Goal: Task Accomplishment & Management: Manage account settings

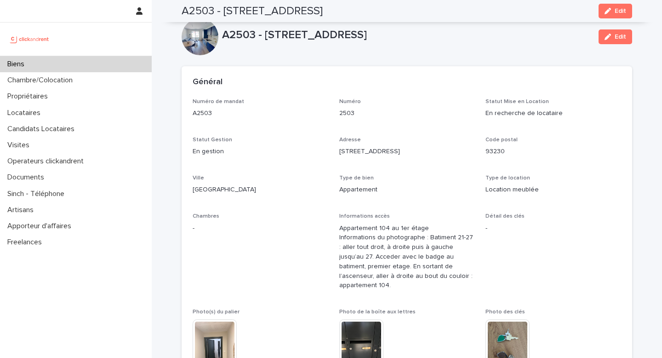
scroll to position [1472, 0]
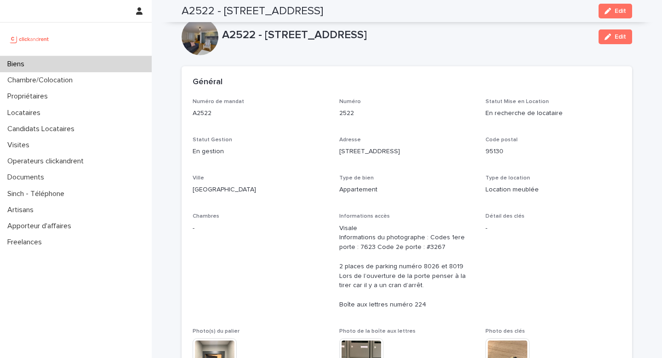
scroll to position [690, 0]
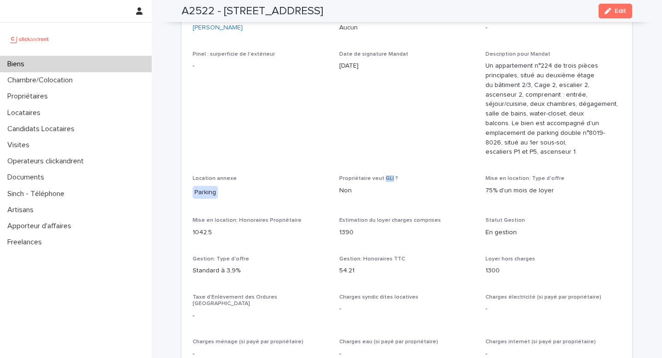
click at [37, 65] on div "Biens" at bounding box center [76, 64] width 152 height 16
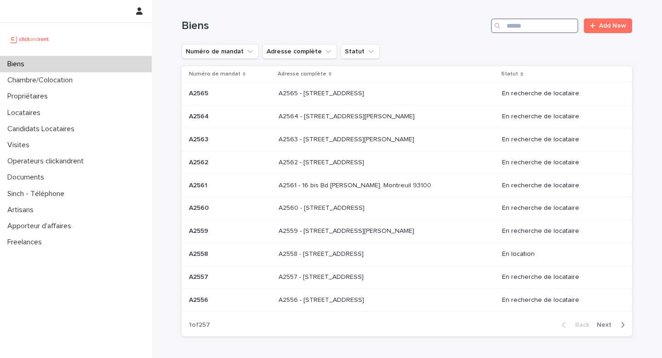
click at [523, 29] on input "Search" at bounding box center [534, 25] width 87 height 15
type input "*****"
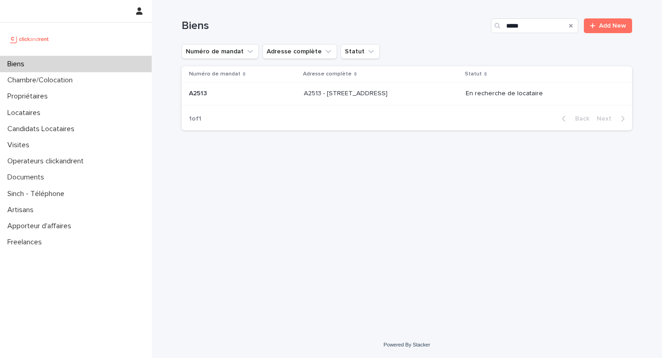
click at [382, 97] on p "A2513 - 5 rue du Marché, Lille 59000" at bounding box center [347, 93] width 86 height 10
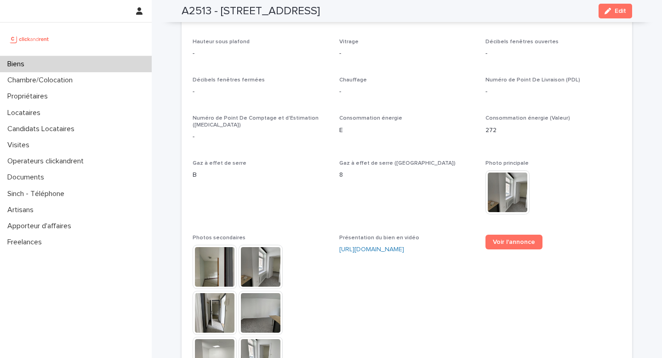
scroll to position [2352, 0]
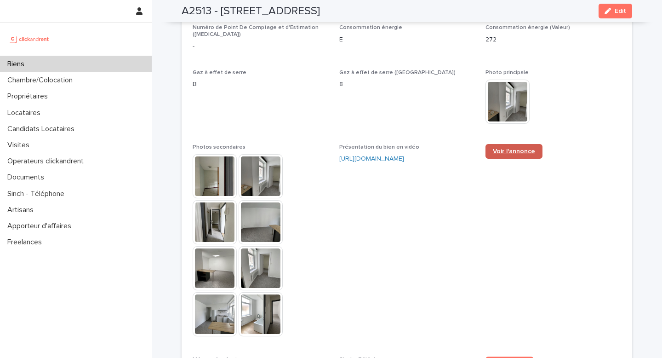
click at [511, 148] on span "Voir l'annonce" at bounding box center [514, 151] width 42 height 6
click at [212, 174] on img at bounding box center [215, 176] width 44 height 44
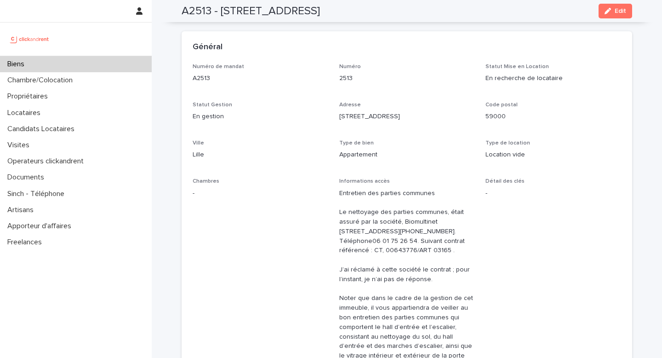
scroll to position [0, 0]
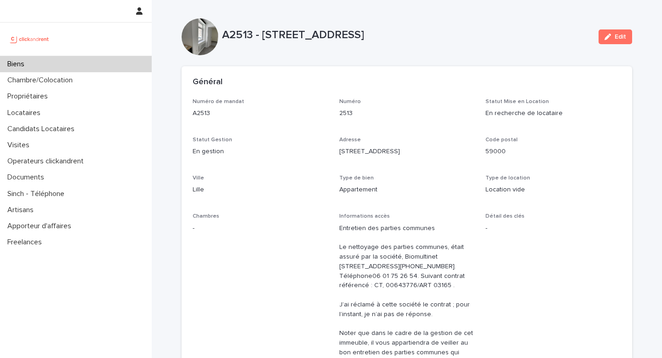
click at [57, 62] on div "Biens" at bounding box center [76, 64] width 152 height 16
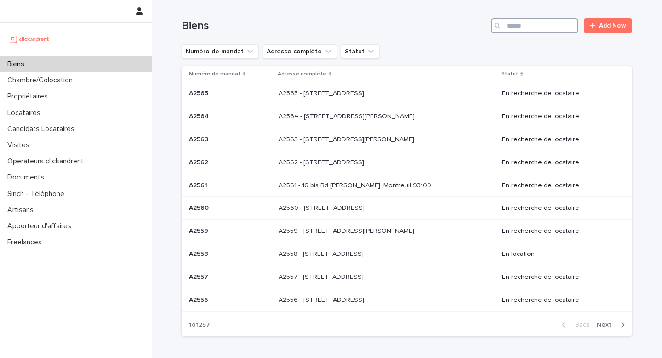
click at [519, 31] on input "Search" at bounding box center [534, 25] width 87 height 15
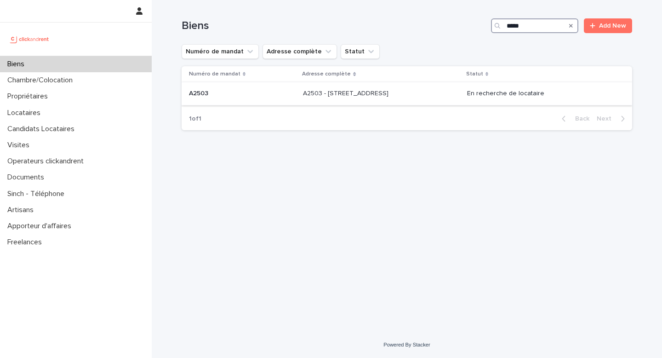
type input "*****"
click at [338, 89] on p "A2503 - 27 Rue des Oseraies, Romainville 93230" at bounding box center [346, 93] width 87 height 10
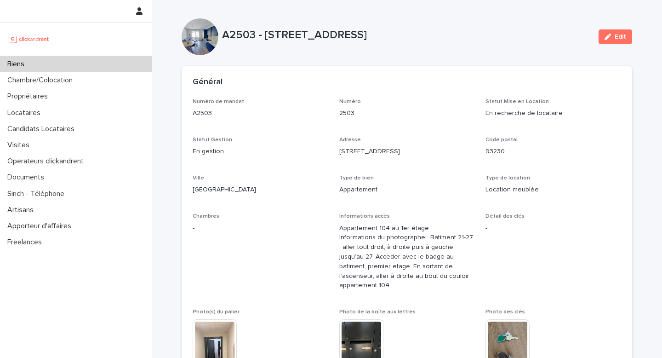
click at [40, 65] on div "Biens" at bounding box center [76, 64] width 152 height 16
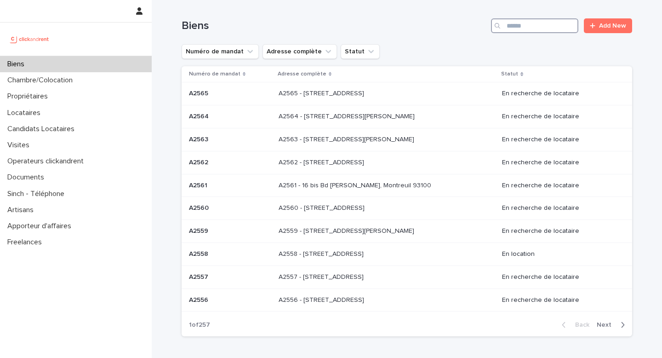
click at [538, 30] on input "Search" at bounding box center [534, 25] width 87 height 15
paste input "*****"
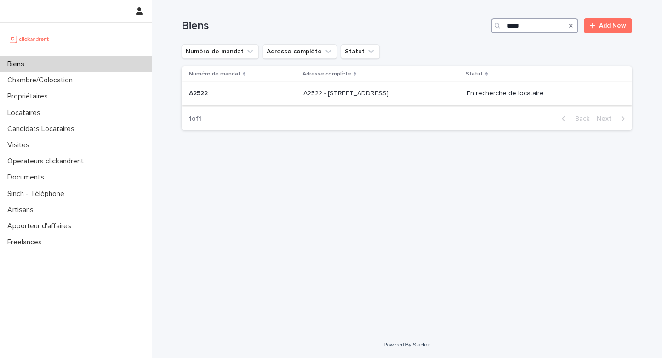
type input "*****"
click at [372, 94] on p "A2522 - 122 rue de la Station, Franconville 95130" at bounding box center [346, 93] width 87 height 10
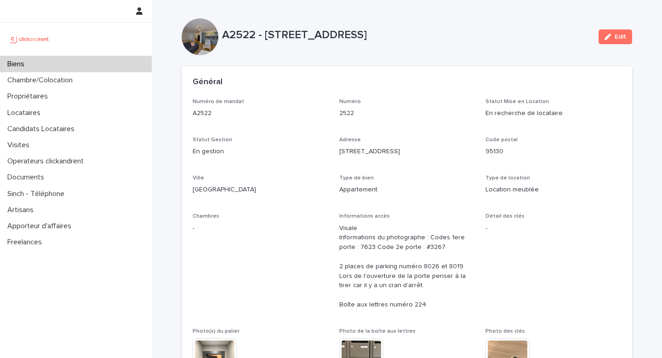
click at [54, 64] on div "Biens" at bounding box center [76, 64] width 152 height 16
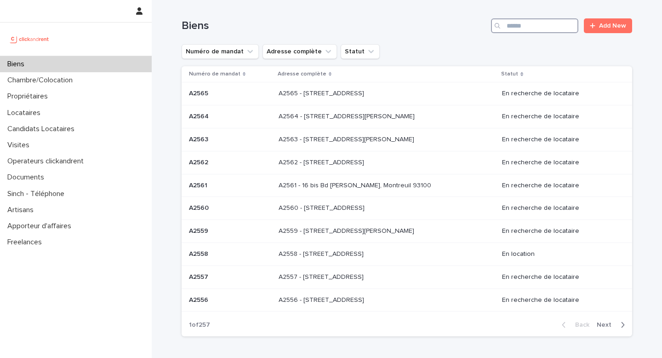
click at [525, 29] on input "Search" at bounding box center [534, 25] width 87 height 15
paste input "****"
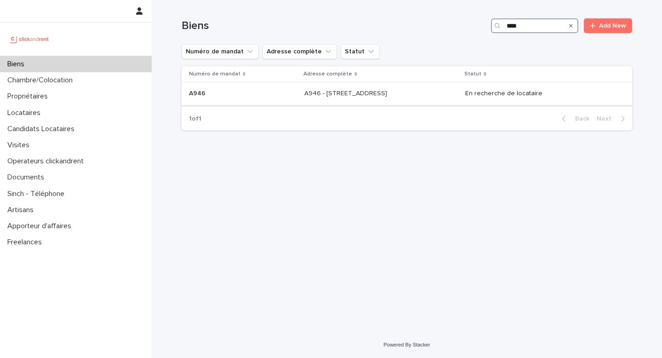
type input "****"
click at [319, 95] on p "A946 - 41 rue de la Chapelle, Paris 75018" at bounding box center [346, 93] width 85 height 10
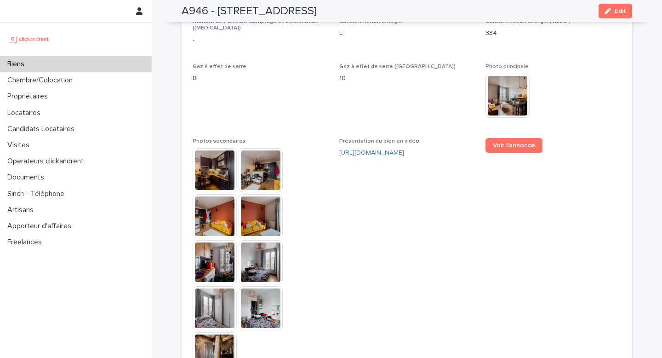
scroll to position [2461, 0]
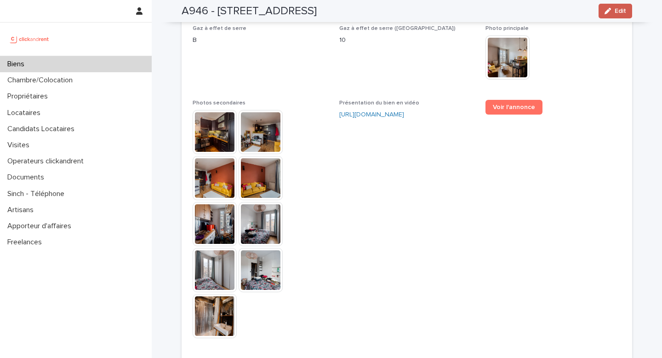
click at [609, 9] on div "button" at bounding box center [610, 11] width 10 height 6
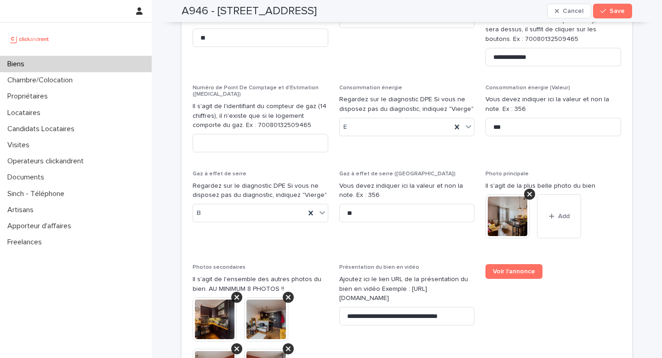
scroll to position [3760, 0]
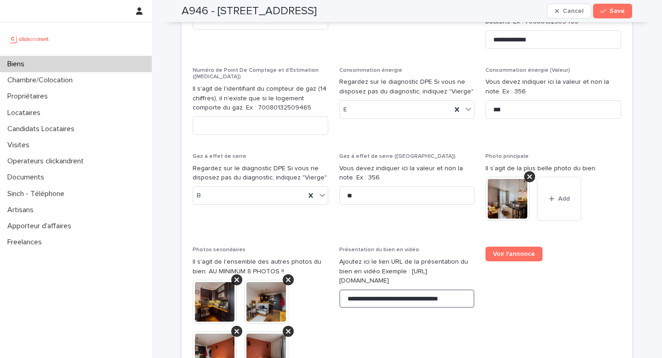
drag, startPoint x: 343, startPoint y: 223, endPoint x: 471, endPoint y: 220, distance: 128.3
click at [471, 289] on input "**********" at bounding box center [407, 298] width 136 height 18
paste input "**********"
type input "**********"
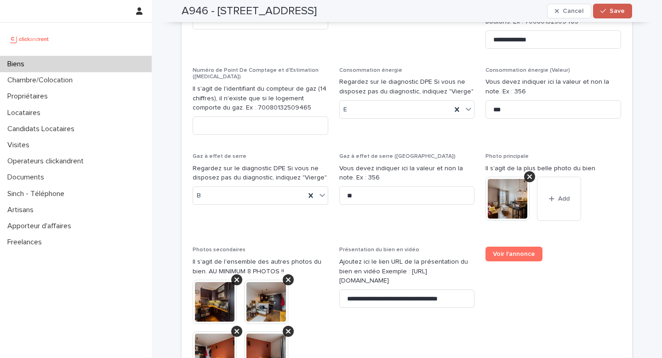
click at [610, 14] on span "Save" at bounding box center [617, 11] width 15 height 6
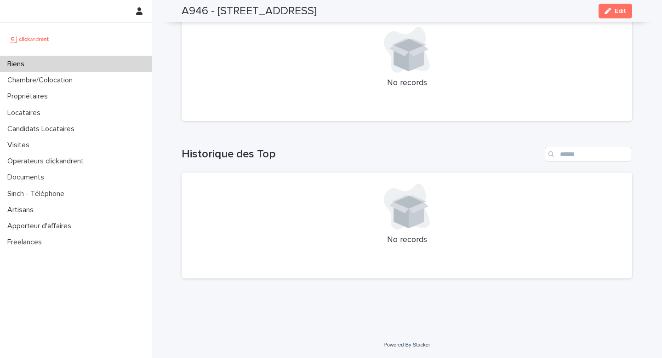
scroll to position [3667, 0]
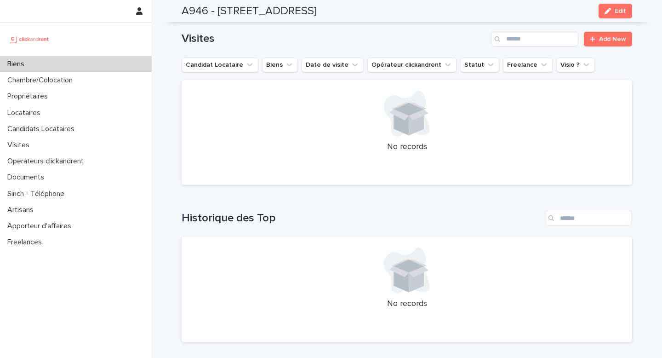
click at [77, 62] on div "Biens" at bounding box center [76, 64] width 152 height 16
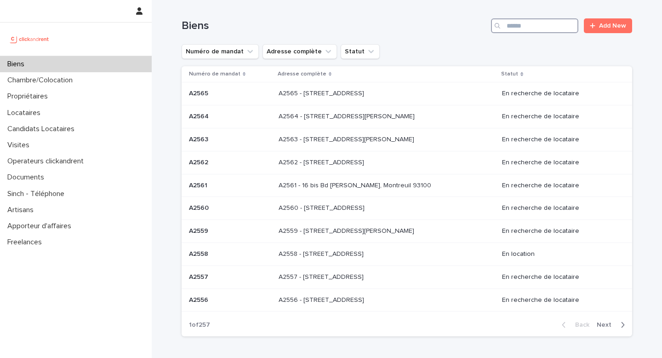
click at [525, 29] on input "Search" at bounding box center [534, 25] width 87 height 15
paste input "*****"
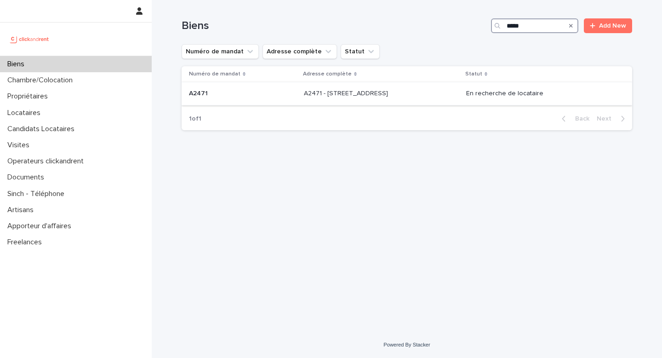
type input "*****"
click at [351, 98] on div "A2471 - 38 rue des Marjoberts, Cergy 95000 A2471 - 38 rue des Marjoberts, Cergy…" at bounding box center [381, 93] width 155 height 15
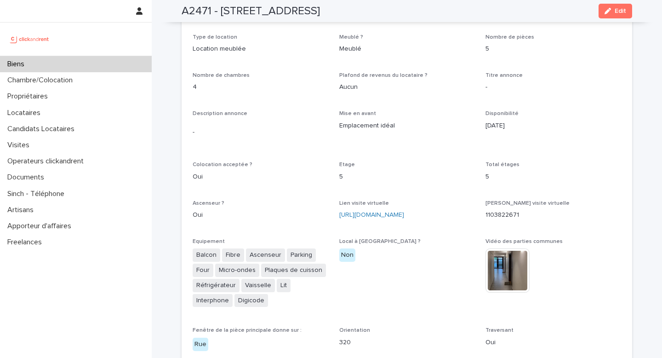
scroll to position [1583, 0]
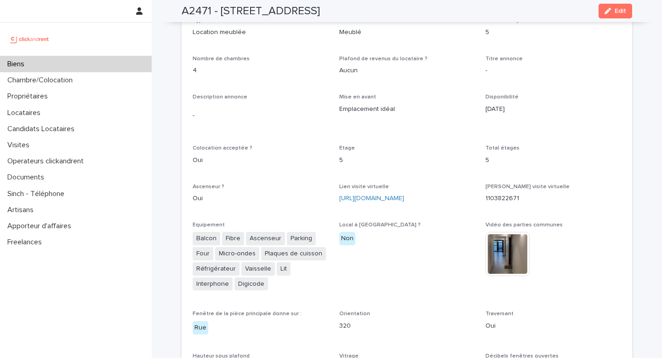
scroll to position [1662, 0]
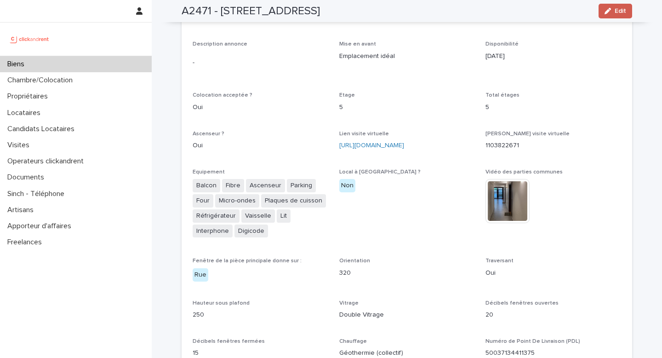
click at [615, 8] on span "Edit" at bounding box center [620, 11] width 11 height 6
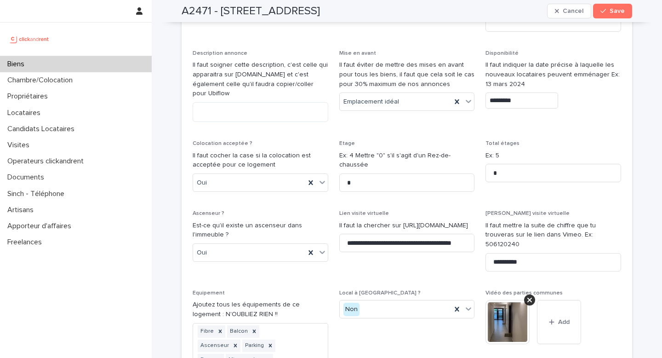
scroll to position [2755, 0]
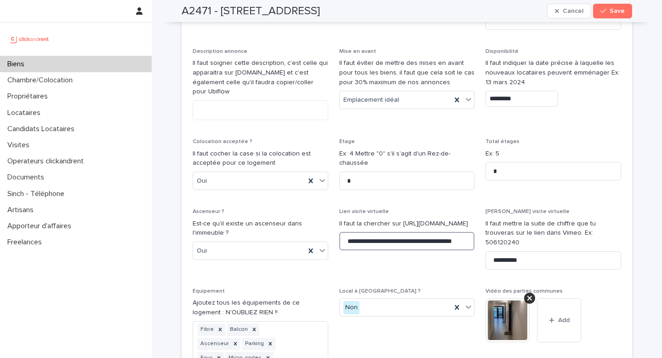
click at [343, 232] on input "**********" at bounding box center [407, 241] width 136 height 18
drag, startPoint x: 342, startPoint y: 204, endPoint x: 488, endPoint y: 204, distance: 145.8
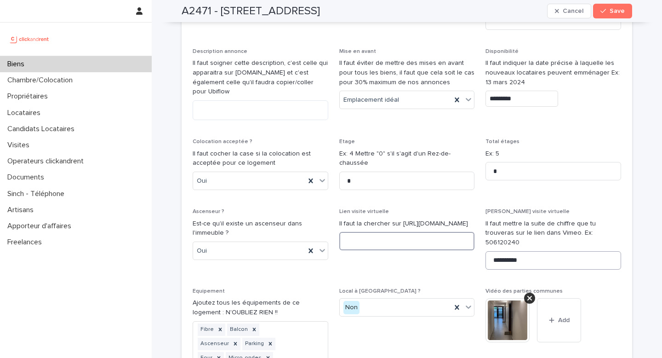
paste input "**********"
type input "**********"
click at [418, 222] on span "**********" at bounding box center [407, 242] width 136 height 69
drag, startPoint x: 527, startPoint y: 216, endPoint x: 471, endPoint y: 211, distance: 56.4
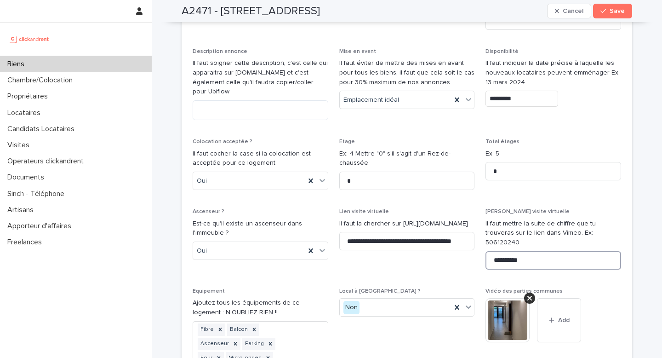
paste input "**********"
click at [544, 251] on input "**********" at bounding box center [554, 260] width 136 height 18
drag, startPoint x: 562, startPoint y: 214, endPoint x: 521, endPoint y: 215, distance: 41.9
click at [521, 251] on input "**********" at bounding box center [554, 260] width 136 height 18
type input "**********"
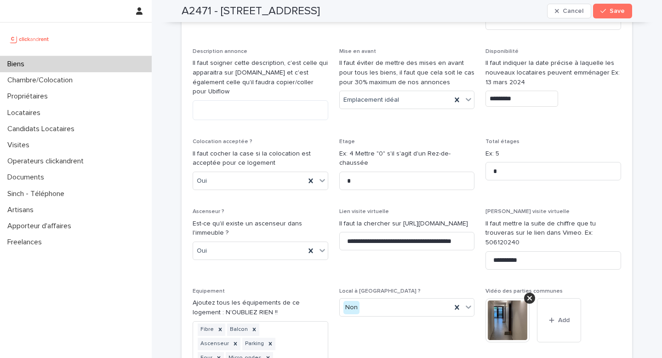
click at [608, 288] on p "Vidéo des parties communes" at bounding box center [554, 291] width 136 height 6
click at [617, 13] on span "Save" at bounding box center [617, 11] width 15 height 6
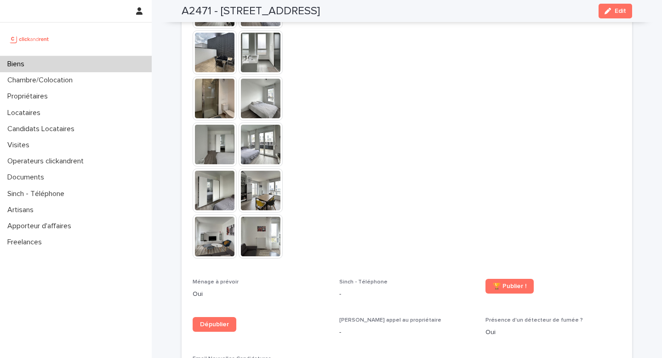
scroll to position [2046, 0]
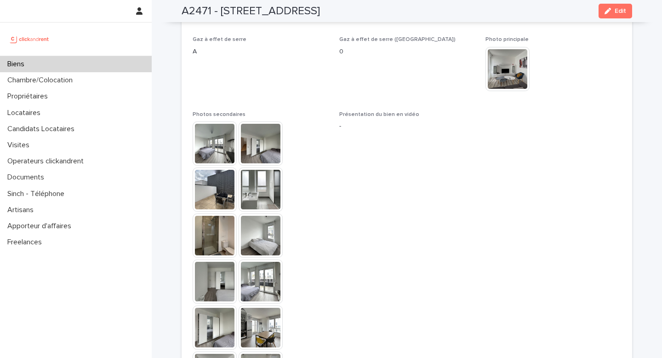
click at [208, 125] on img at bounding box center [215, 143] width 44 height 44
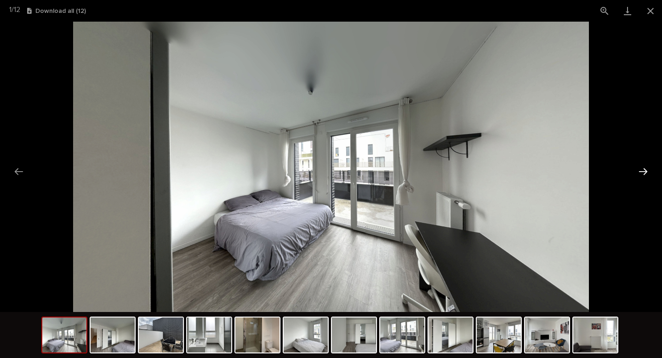
click at [645, 168] on button "Next slide" at bounding box center [643, 171] width 19 height 18
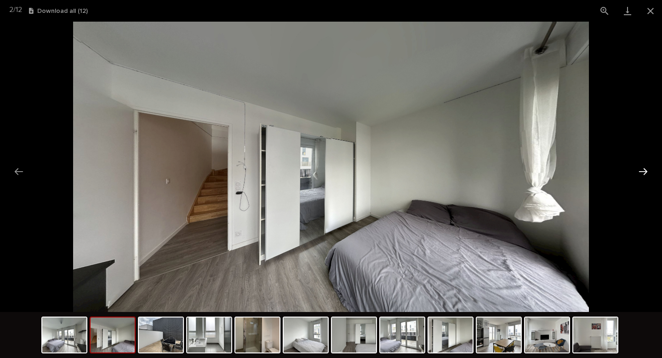
click at [645, 168] on button "Next slide" at bounding box center [643, 171] width 19 height 18
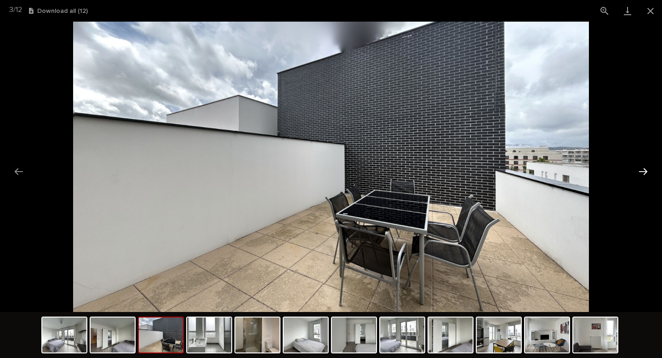
click at [645, 168] on button "Next slide" at bounding box center [643, 171] width 19 height 18
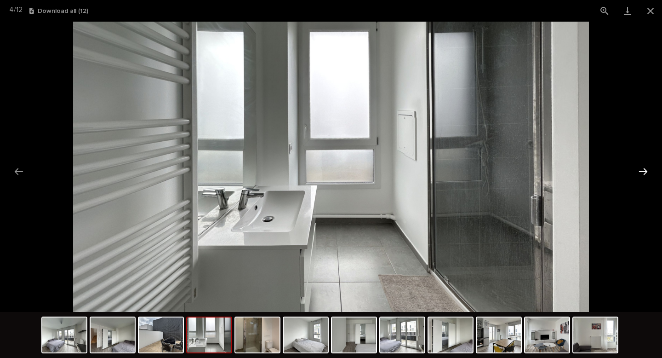
click at [645, 168] on button "Next slide" at bounding box center [643, 171] width 19 height 18
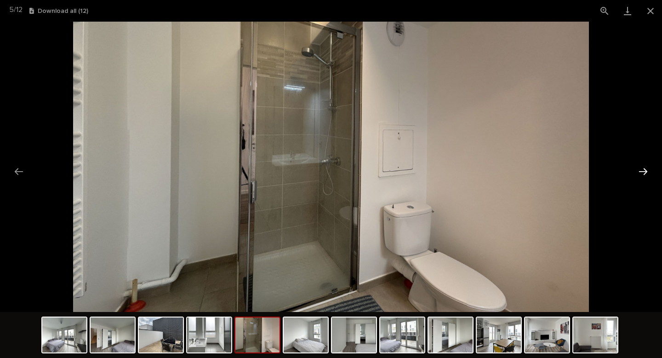
click at [645, 168] on button "Next slide" at bounding box center [643, 171] width 19 height 18
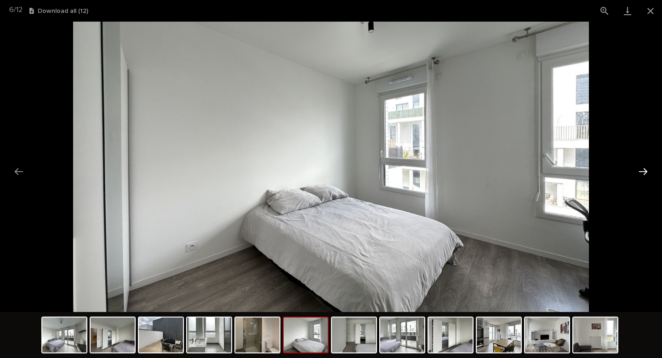
click at [645, 168] on button "Next slide" at bounding box center [643, 171] width 19 height 18
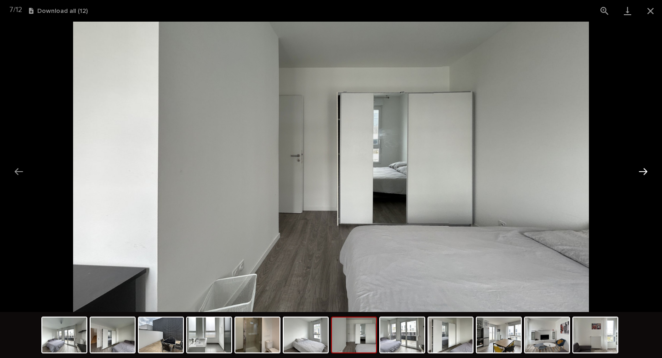
click at [645, 168] on button "Next slide" at bounding box center [643, 171] width 19 height 18
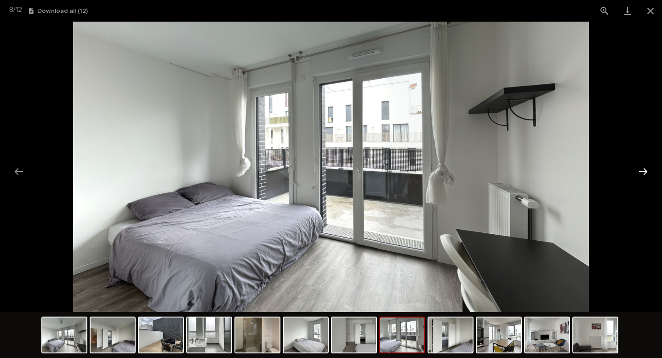
click at [645, 168] on button "Next slide" at bounding box center [643, 171] width 19 height 18
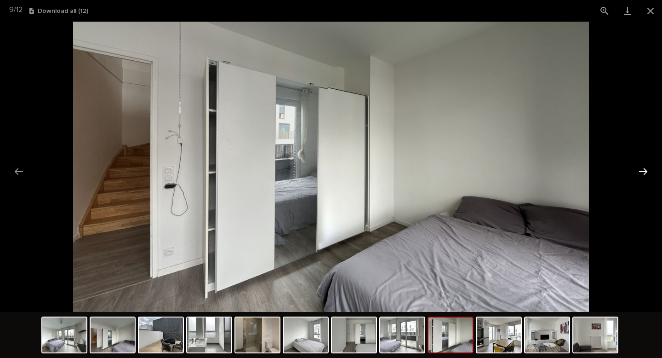
click at [645, 168] on button "Next slide" at bounding box center [643, 171] width 19 height 18
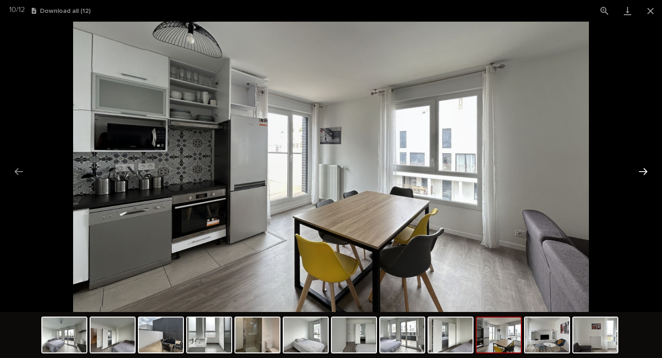
click at [645, 168] on button "Next slide" at bounding box center [643, 171] width 19 height 18
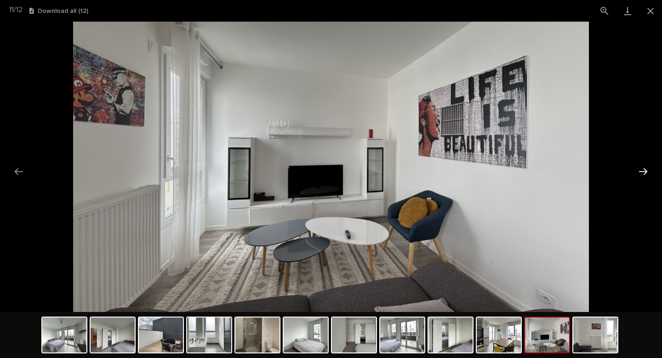
click at [645, 168] on button "Next slide" at bounding box center [643, 171] width 19 height 18
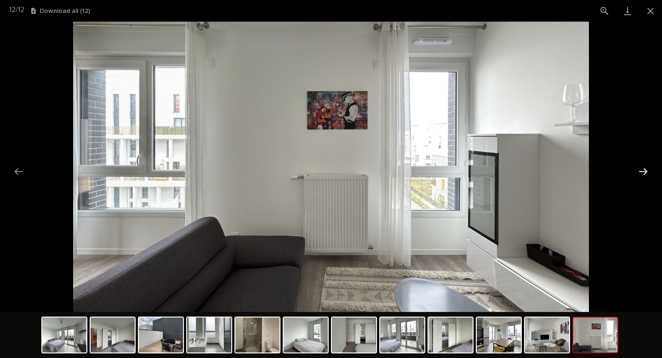
click at [645, 168] on button "Next slide" at bounding box center [643, 171] width 19 height 18
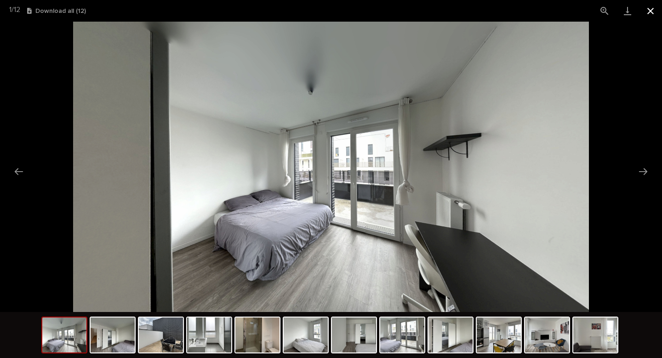
click at [647, 13] on button "Close gallery" at bounding box center [650, 11] width 23 height 22
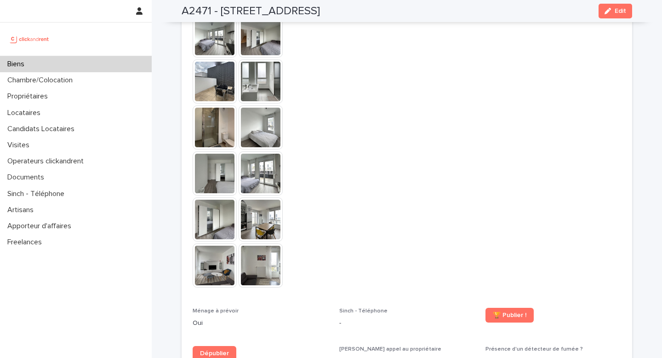
scroll to position [1990, 0]
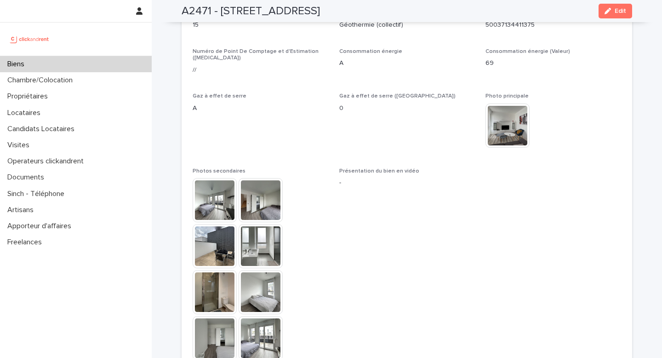
click at [506, 109] on img at bounding box center [508, 125] width 44 height 44
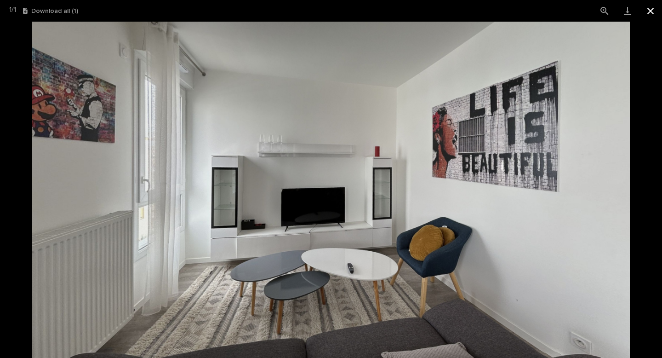
click at [649, 10] on button "Close gallery" at bounding box center [650, 11] width 23 height 22
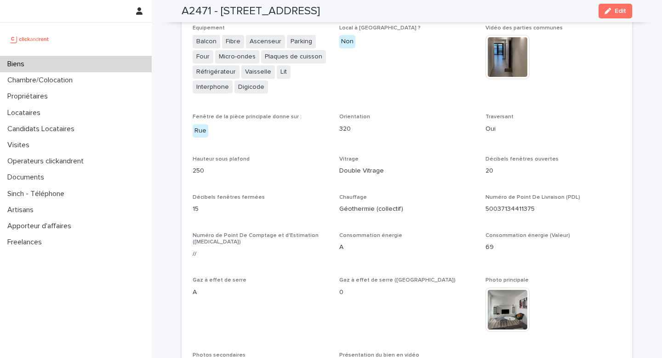
scroll to position [1851, 0]
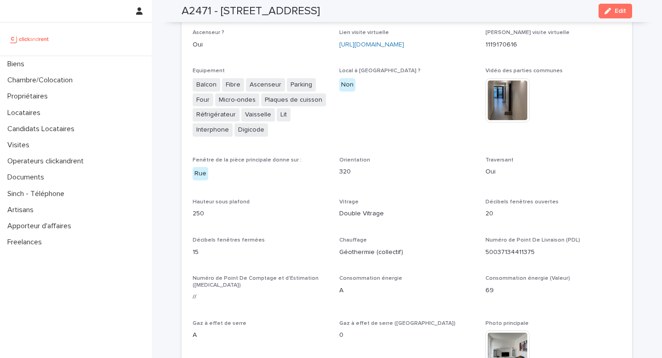
scroll to position [1778, 0]
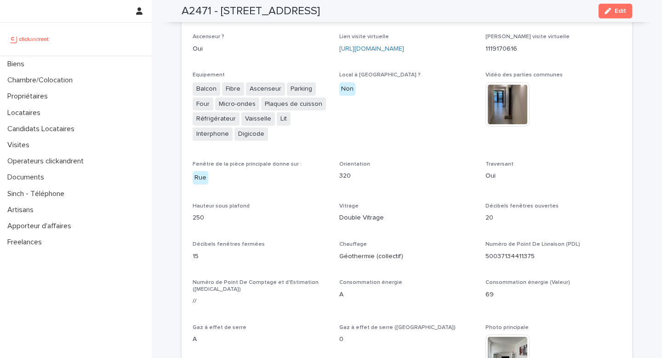
click at [501, 103] on img at bounding box center [508, 104] width 44 height 44
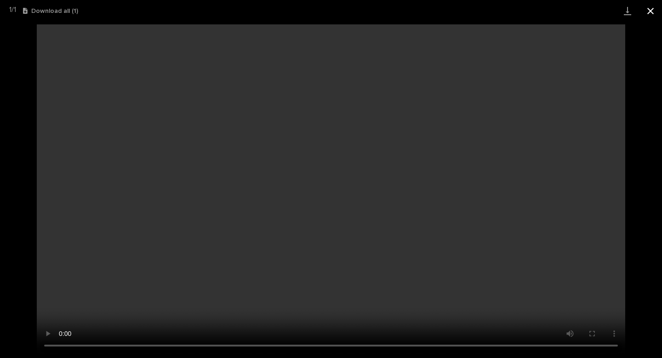
click at [653, 11] on button "Close gallery" at bounding box center [650, 11] width 23 height 22
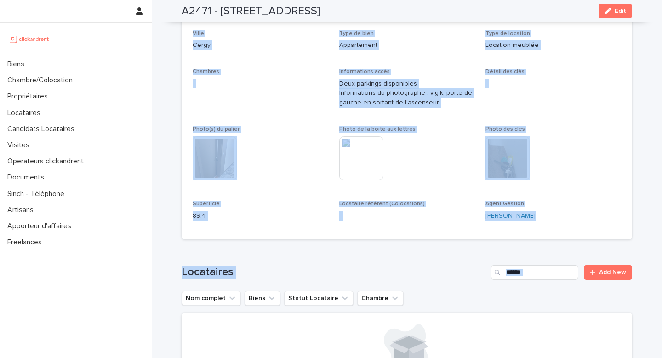
scroll to position [0, 0]
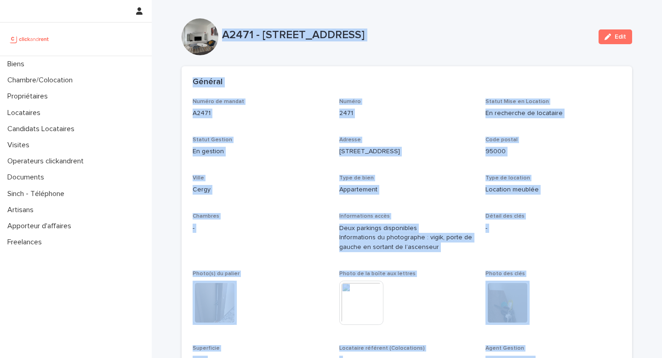
drag, startPoint x: 235, startPoint y: 239, endPoint x: 217, endPoint y: 29, distance: 210.5
copy div "A2471 - 38 rue des Marjoberts, Cergy 95000 Edit Sorry, there was an error savin…"
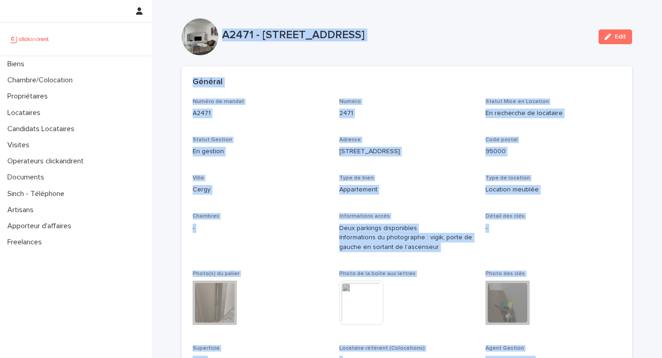
click at [508, 28] on div "A2471 - [STREET_ADDRESS]" at bounding box center [406, 34] width 369 height 15
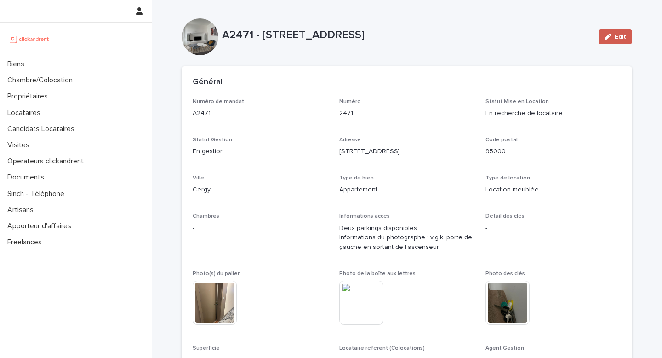
click at [605, 39] on icon "button" at bounding box center [608, 37] width 6 height 6
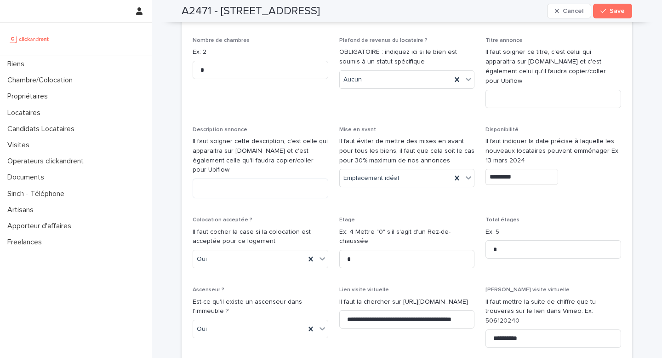
scroll to position [2702, 0]
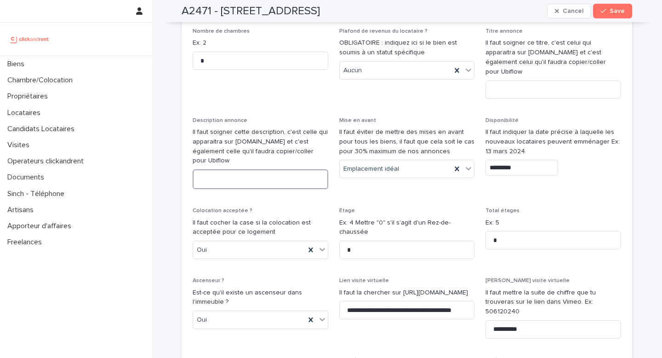
click at [247, 169] on textarea at bounding box center [261, 179] width 136 height 20
paste textarea "**********"
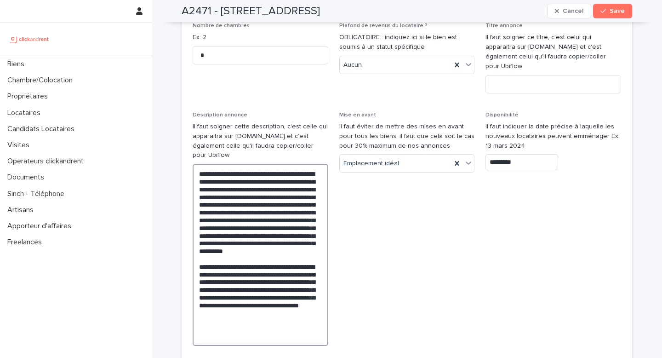
scroll to position [2674, 0]
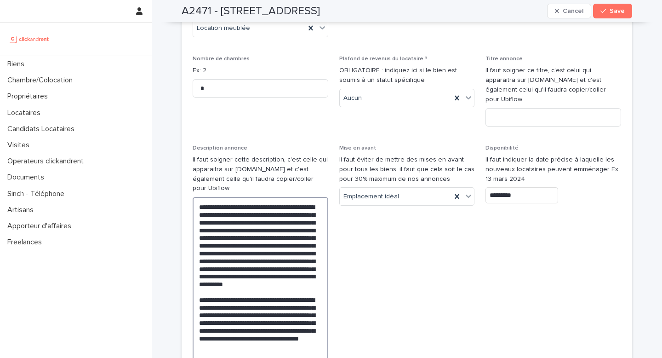
type textarea "**********"
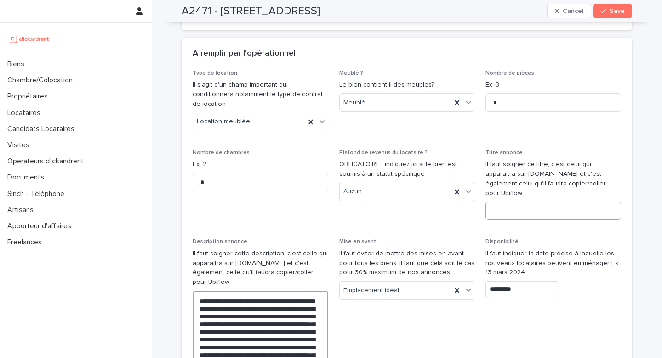
scroll to position [2626, 0]
click at [512, 202] on input at bounding box center [554, 211] width 136 height 18
paste input "**********"
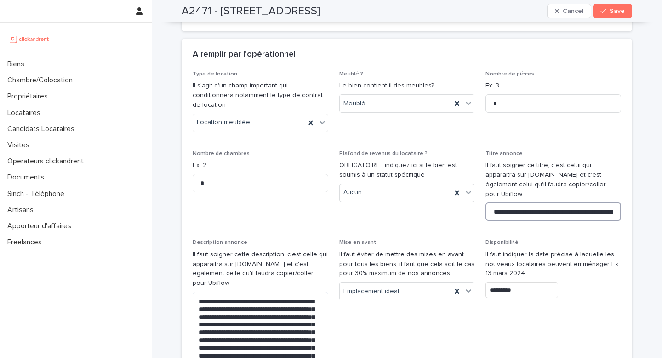
scroll to position [0, 41]
type input "**********"
click at [604, 11] on div "button" at bounding box center [605, 11] width 9 height 6
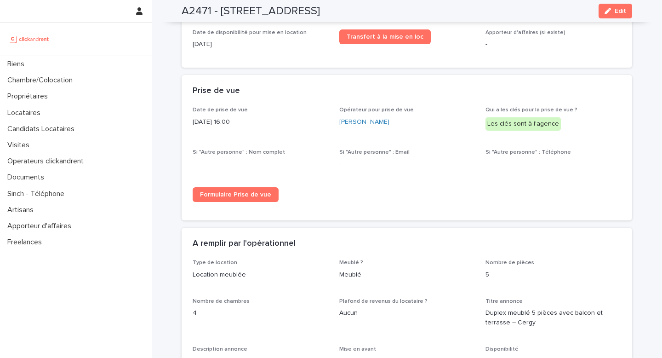
scroll to position [1210, 0]
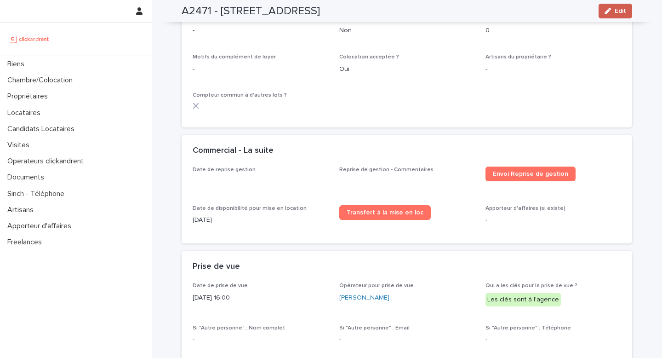
click at [615, 9] on span "Edit" at bounding box center [620, 11] width 11 height 6
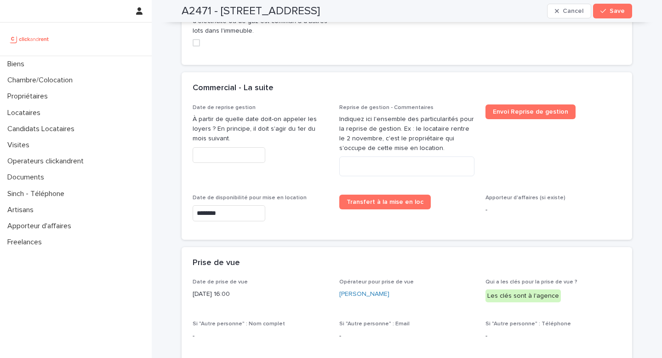
scroll to position [2218, 0]
click at [536, 160] on span "Envoi Reprise de gestion" at bounding box center [554, 145] width 136 height 80
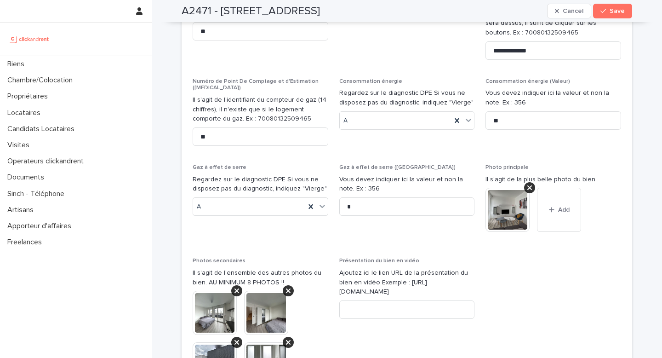
scroll to position [3580, 0]
click at [397, 300] on input at bounding box center [407, 309] width 136 height 18
paste input "**********"
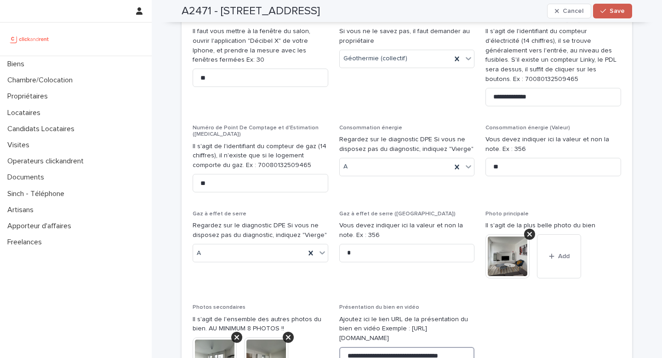
type input "**********"
click at [603, 12] on icon "button" at bounding box center [604, 11] width 6 height 6
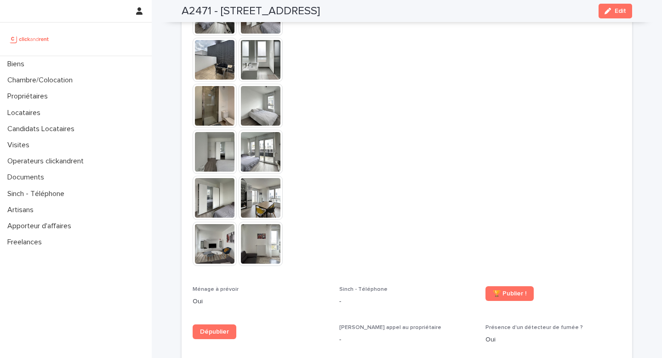
scroll to position [2494, 0]
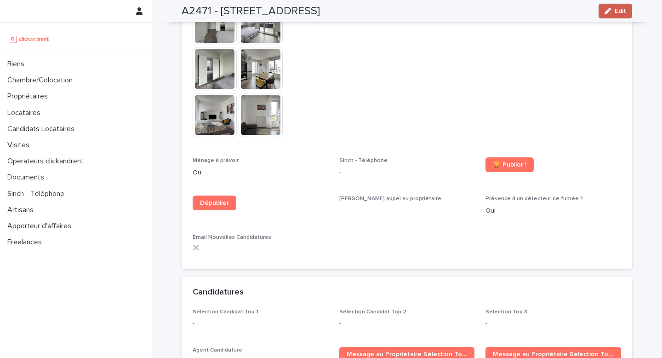
click at [619, 16] on button "Edit" at bounding box center [616, 11] width 34 height 15
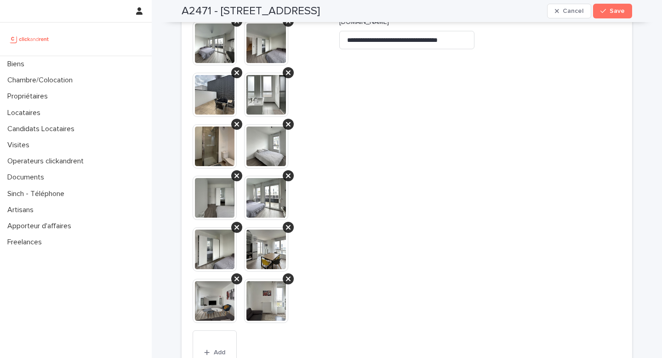
scroll to position [3969, 0]
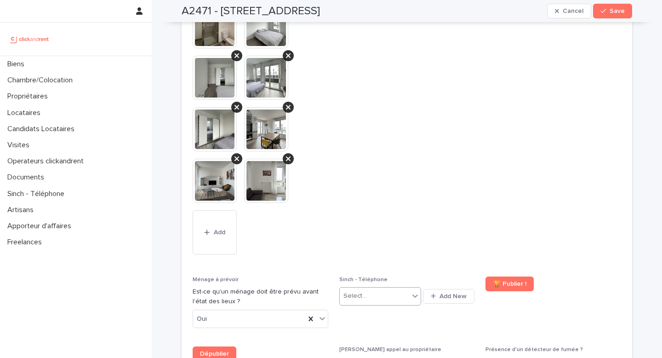
click at [383, 288] on div "Select..." at bounding box center [374, 295] width 69 height 15
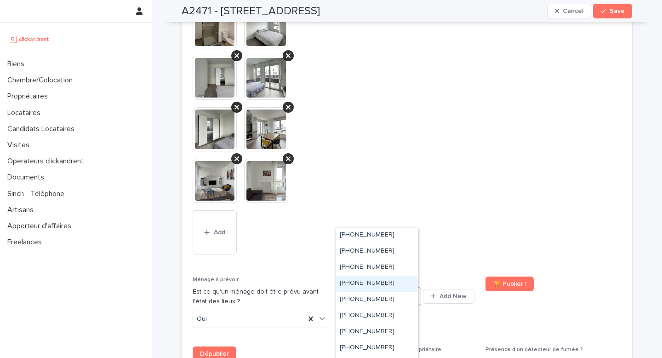
click at [398, 281] on div "+33755517436" at bounding box center [377, 283] width 82 height 16
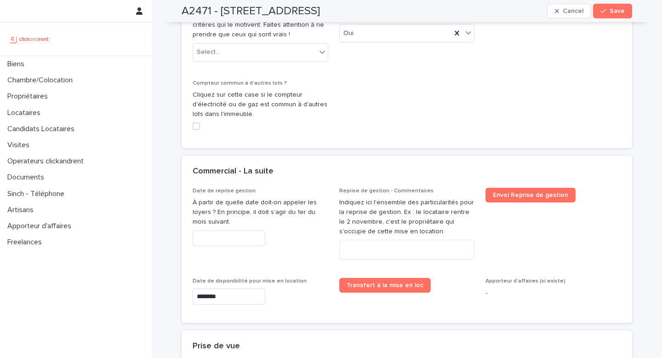
scroll to position [2729, 0]
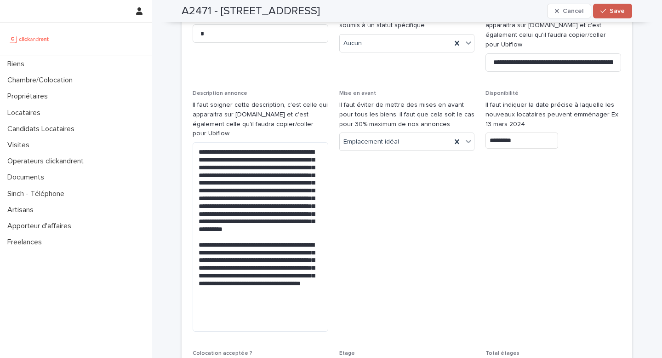
click at [609, 17] on button "Save" at bounding box center [612, 11] width 39 height 15
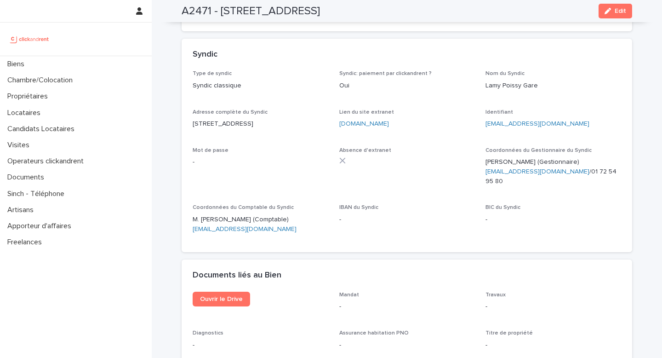
scroll to position [3287, 0]
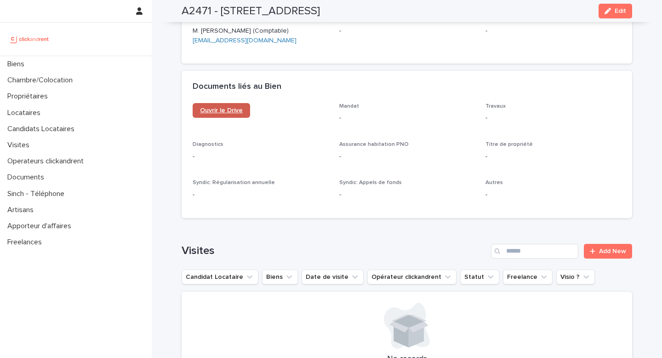
click at [223, 107] on span "Ouvrir le Drive" at bounding box center [221, 110] width 43 height 6
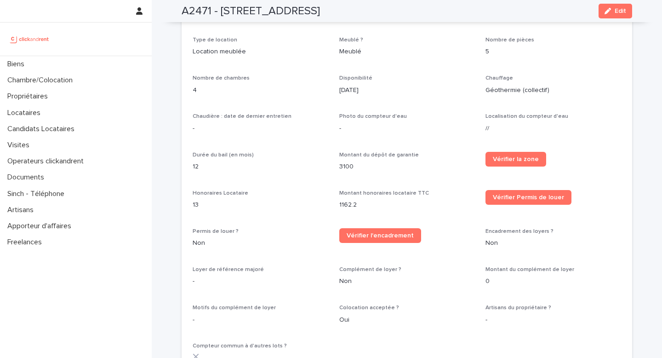
scroll to position [960, 0]
click at [520, 194] on span "Vérifier Permis de louer" at bounding box center [528, 197] width 71 height 6
click at [397, 232] on span "Vérifier l'encadrement" at bounding box center [380, 235] width 67 height 6
click at [508, 155] on span "Vérifier la zone" at bounding box center [516, 158] width 46 height 6
click at [516, 189] on link "Vérifier Permis de louer" at bounding box center [529, 196] width 86 height 15
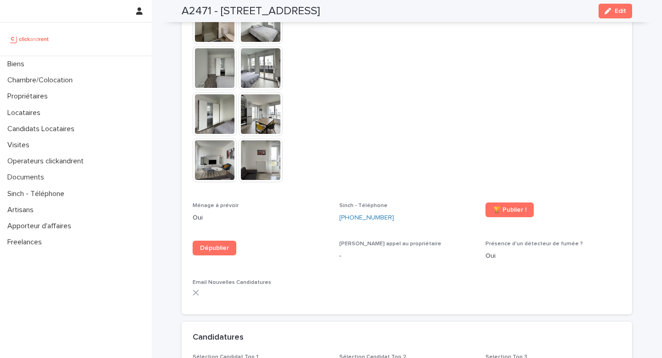
scroll to position [2458, 0]
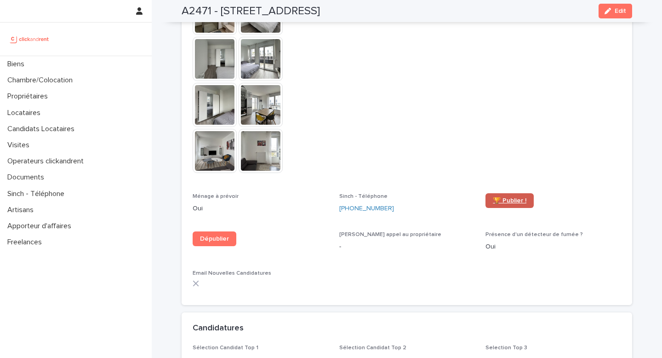
click at [511, 197] on span "🏆 Publier !" at bounding box center [510, 200] width 34 height 6
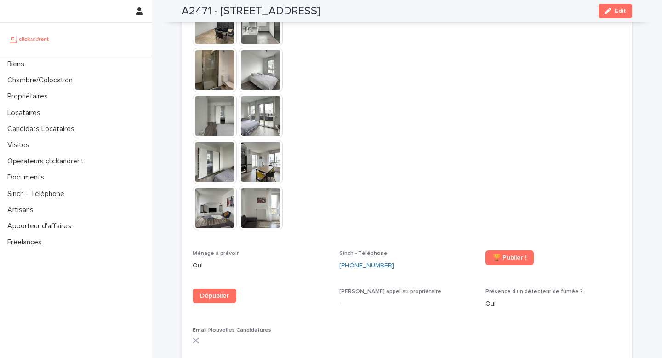
scroll to position [2355, 0]
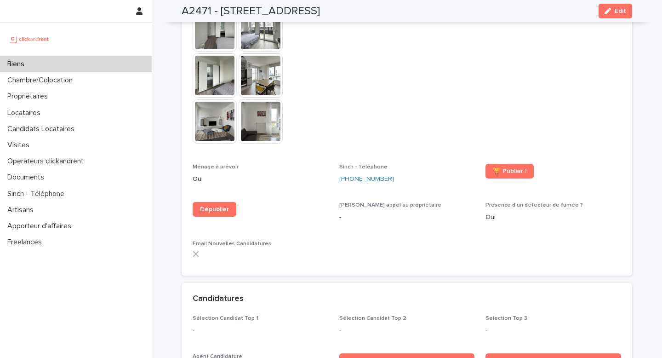
scroll to position [1872, 0]
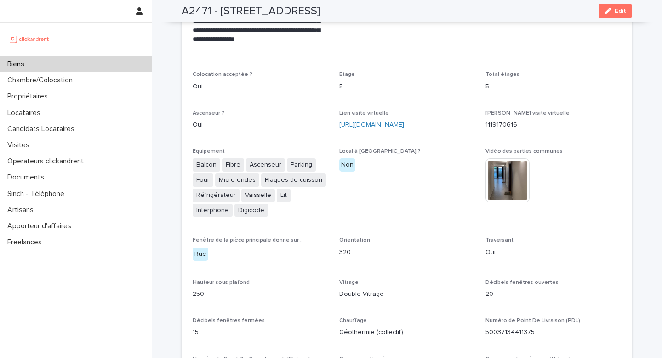
click at [186, 9] on h2 "A2471 - 38 rue des Marjoberts, Cergy 95000" at bounding box center [251, 11] width 138 height 13
copy h2 "A2471"
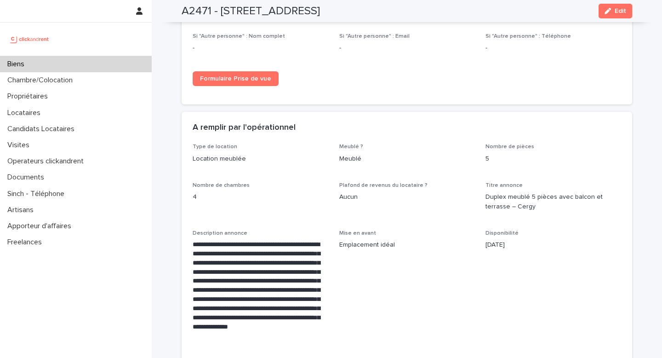
scroll to position [3368, 0]
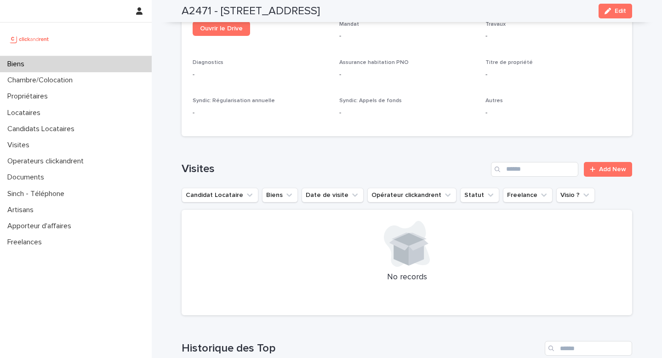
click at [290, 143] on div "Loading... Saving… Visites Add New Candidat Locataire Biens Date de visite Opér…" at bounding box center [407, 232] width 451 height 179
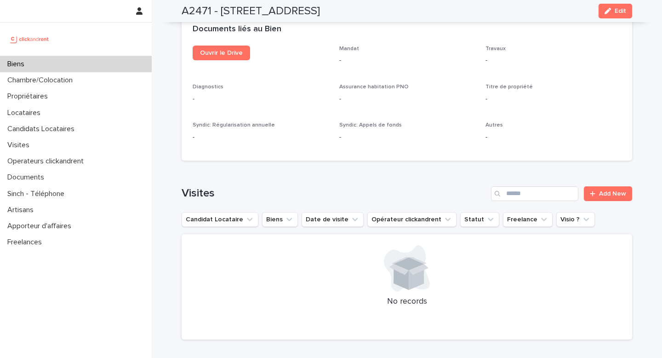
scroll to position [3534, 0]
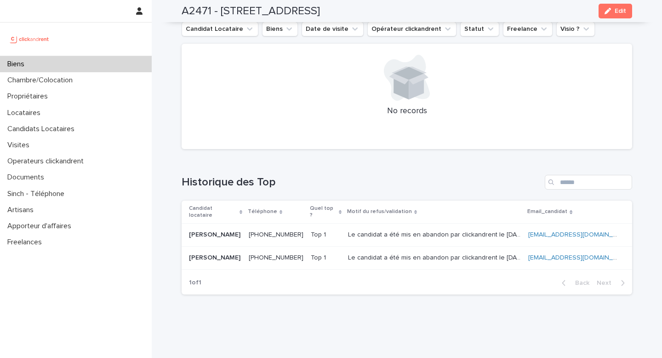
click at [410, 156] on div "Loading... Saving… Historique des Top Candidat locataire Téléphone Quel top ? M…" at bounding box center [407, 228] width 451 height 145
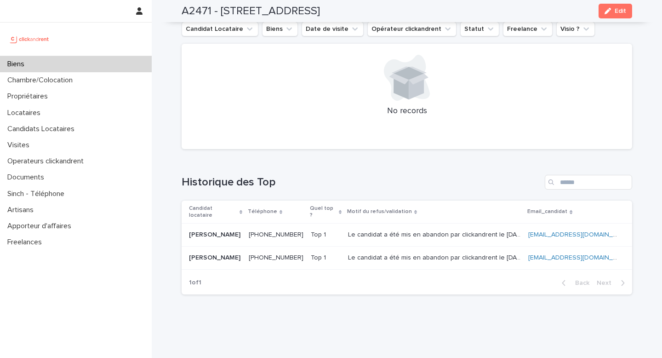
click at [398, 176] on h1 "Historique des Top" at bounding box center [362, 182] width 360 height 13
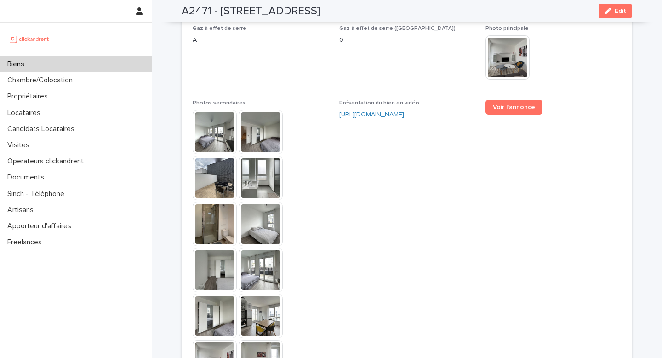
scroll to position [2211, 0]
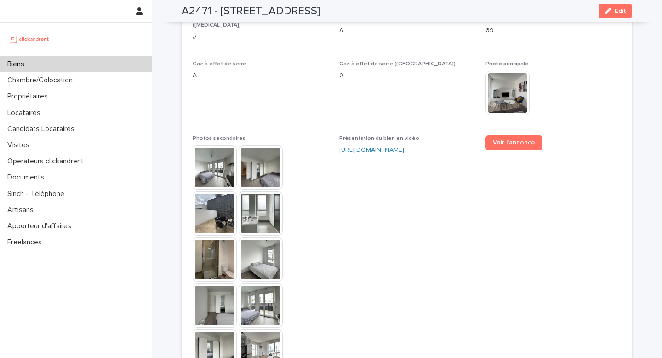
click at [421, 150] on span "Présentation du bien en vidéo https://vimeo.com/1119185364?share=copy" at bounding box center [407, 281] width 136 height 293
click at [371, 82] on span "Gaz à effet de serre (Valeur) 0" at bounding box center [407, 92] width 136 height 63
click at [384, 178] on span "Présentation du bien en vidéo https://vimeo.com/1119185364?share=copy" at bounding box center [407, 281] width 136 height 293
click at [382, 88] on span "Gaz à effet de serre (Valeur) 0" at bounding box center [407, 92] width 136 height 63
click at [387, 190] on span "Présentation du bien en vidéo https://vimeo.com/1119185364?share=copy" at bounding box center [407, 281] width 136 height 293
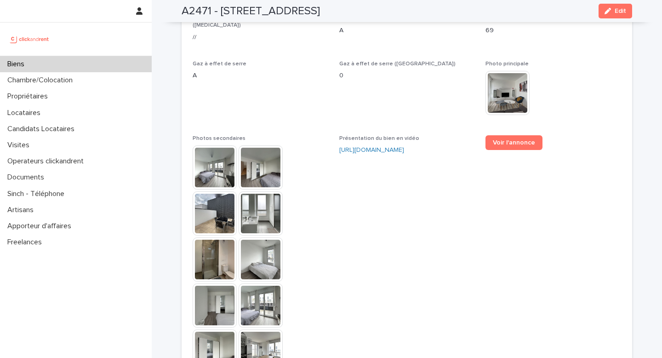
click at [382, 101] on span "Gaz à effet de serre (Valeur) 0" at bounding box center [407, 92] width 136 height 63
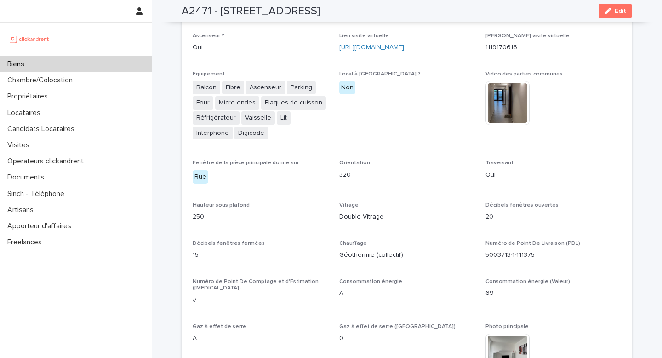
scroll to position [2115, 0]
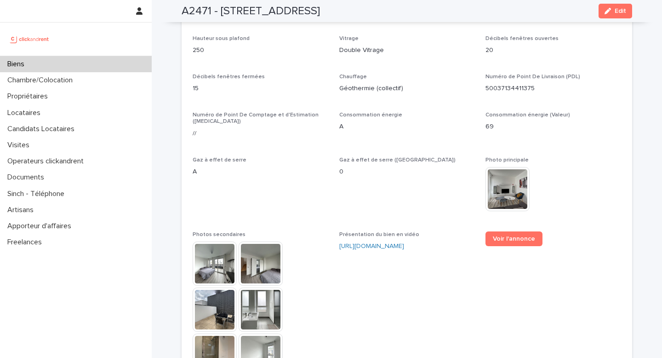
click at [397, 189] on span "Gaz à effet de serre (Valeur) 0" at bounding box center [407, 188] width 136 height 63
drag, startPoint x: 386, startPoint y: 172, endPoint x: 381, endPoint y: 220, distance: 48.5
click at [386, 172] on span "Gaz à effet de serre (Valeur) 0" at bounding box center [407, 188] width 136 height 63
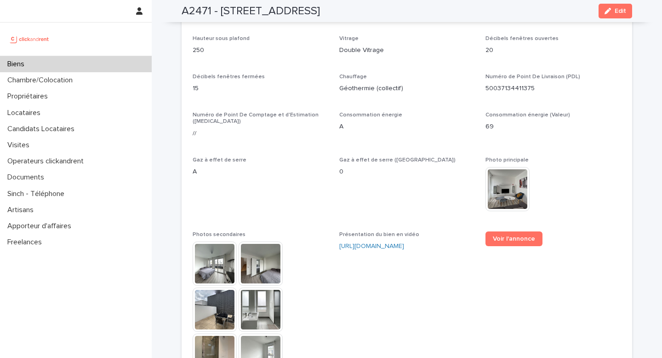
click at [389, 175] on span "Gaz à effet de serre (Valeur) 0" at bounding box center [407, 188] width 136 height 63
click at [369, 189] on span "Gaz à effet de serre (Valeur) 0" at bounding box center [407, 188] width 136 height 63
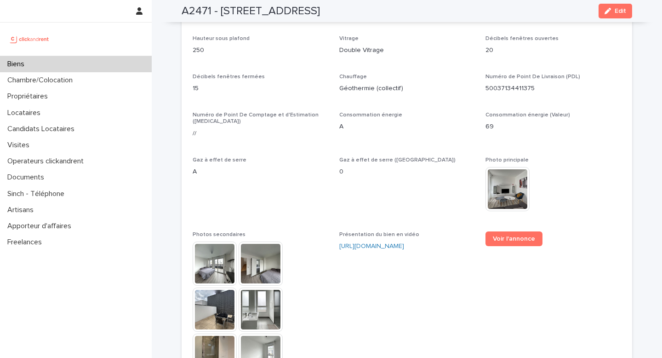
click at [363, 183] on span "Gaz à effet de serre (Valeur) 0" at bounding box center [407, 188] width 136 height 63
click at [361, 189] on span "Gaz à effet de serre (Valeur) 0" at bounding box center [407, 188] width 136 height 63
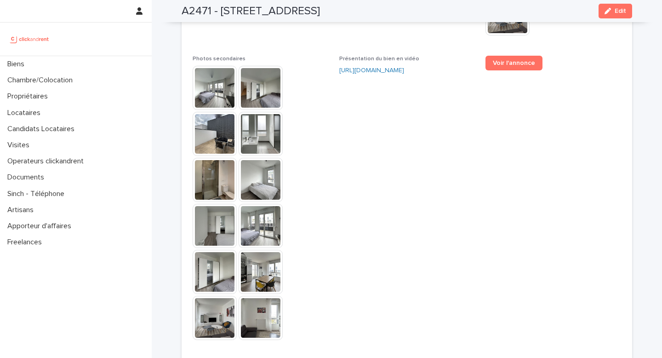
scroll to position [2239, 0]
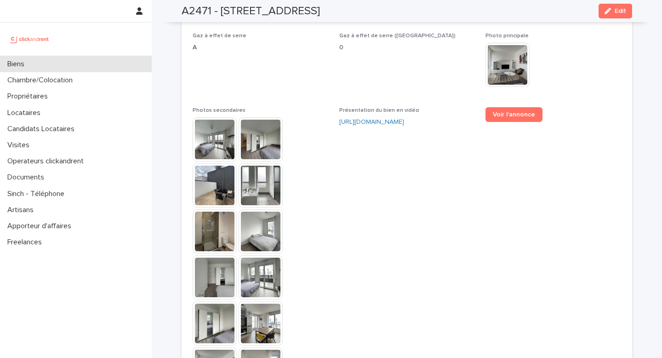
click at [16, 61] on p "Biens" at bounding box center [18, 64] width 28 height 9
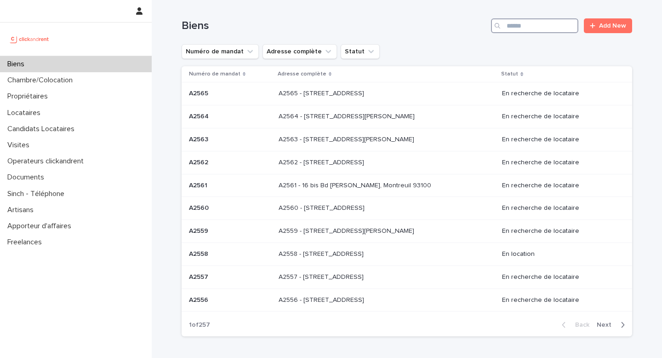
click at [505, 24] on input "Search" at bounding box center [534, 25] width 87 height 15
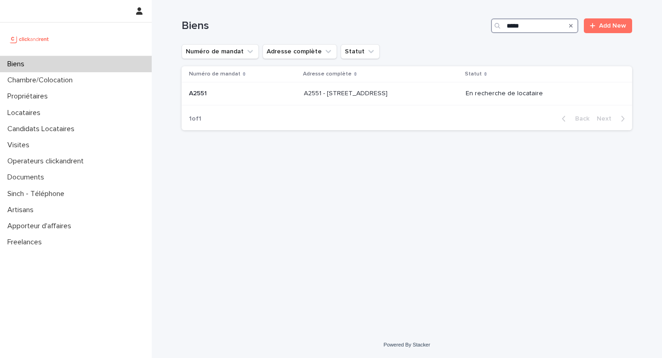
type input "*****"
click at [367, 94] on p "A2551 - 11 rue de Châteaufort, Orsay 91400" at bounding box center [347, 93] width 86 height 10
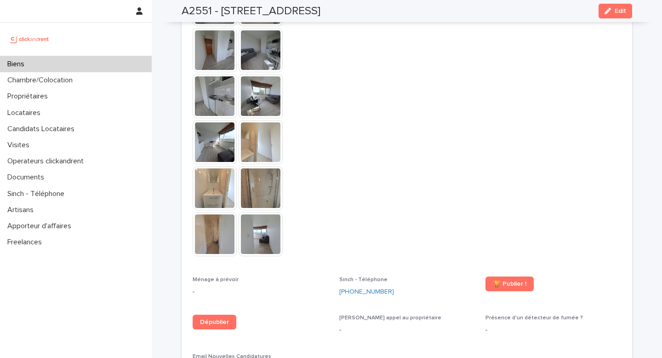
scroll to position [2136, 0]
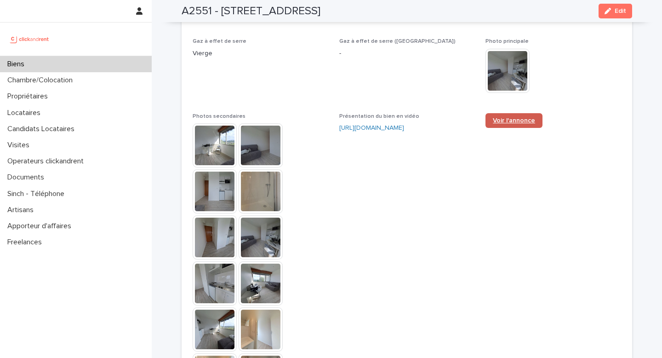
click at [513, 113] on link "Voir l'annonce" at bounding box center [514, 120] width 57 height 15
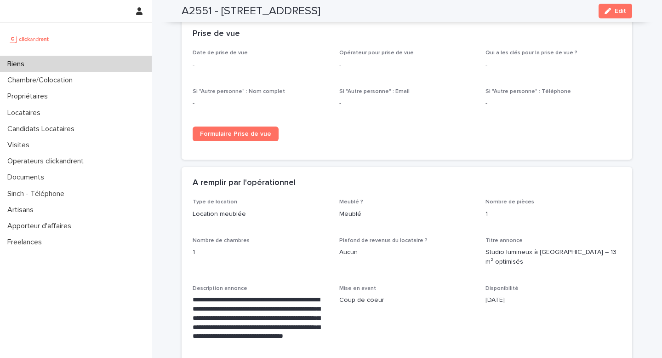
scroll to position [1348, 0]
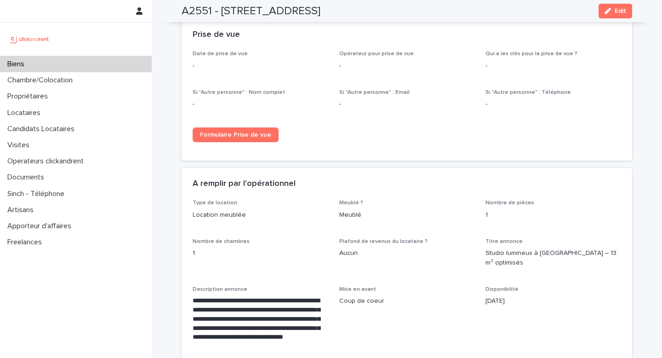
click at [555, 17] on div "A2551 - 11 rue de Châteaufort, Orsay 91400 Edit" at bounding box center [407, 11] width 451 height 22
click at [171, 5] on div "A2551 - 11 rue de Châteaufort, Orsay 91400 Edit" at bounding box center [407, 11] width 495 height 22
click at [165, 14] on div "A2551 - 11 rue de Châteaufort, Orsay 91400 Edit" at bounding box center [407, 11] width 495 height 22
click at [97, 8] on div at bounding box center [76, 11] width 152 height 22
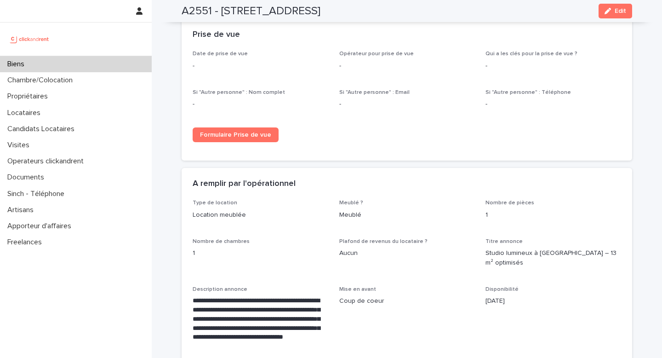
click at [172, 13] on div "A2551 - 11 rue de Châteaufort, Orsay 91400 Edit" at bounding box center [407, 11] width 495 height 22
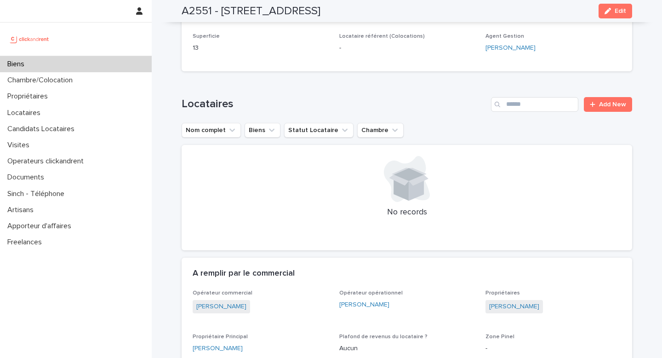
scroll to position [0, 0]
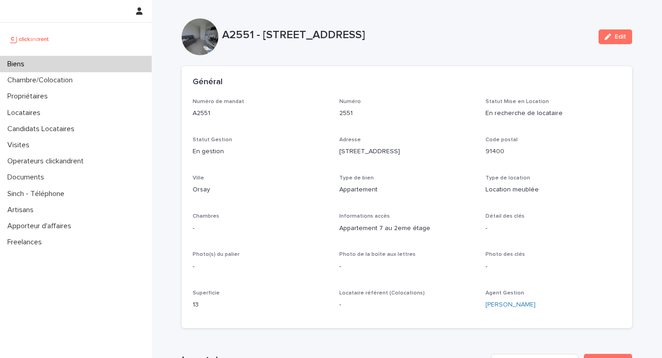
click at [46, 66] on div "Biens" at bounding box center [76, 64] width 152 height 16
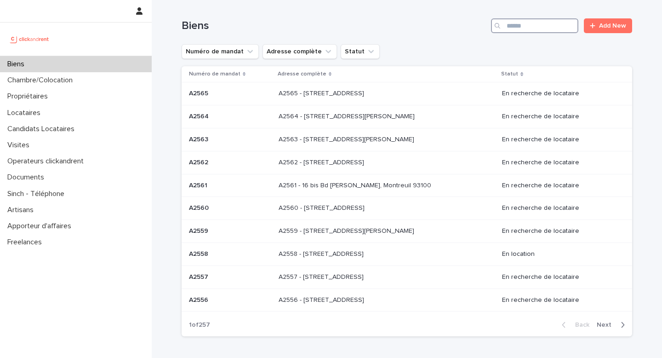
click at [536, 29] on input "Search" at bounding box center [534, 25] width 87 height 15
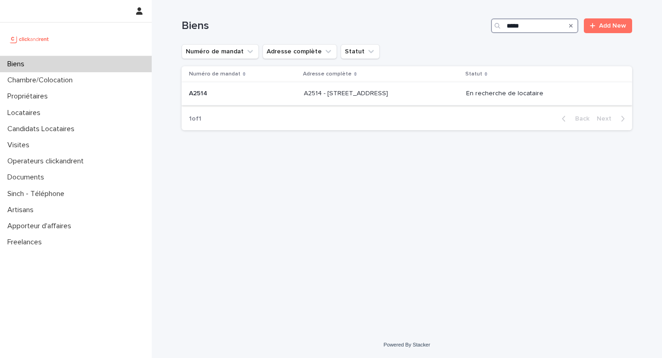
type input "*****"
click at [349, 97] on p "A2514 - 5 rue du Marché, Lille 59000" at bounding box center [347, 93] width 86 height 10
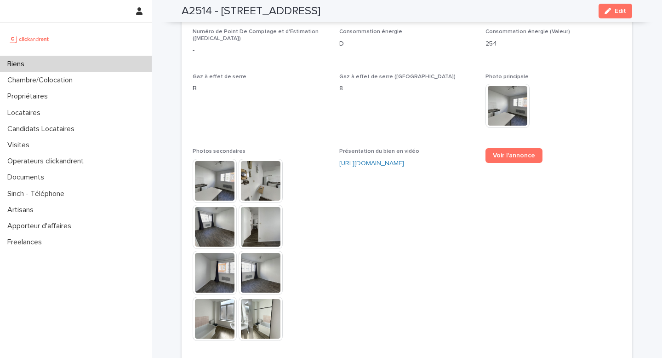
scroll to position [2227, 0]
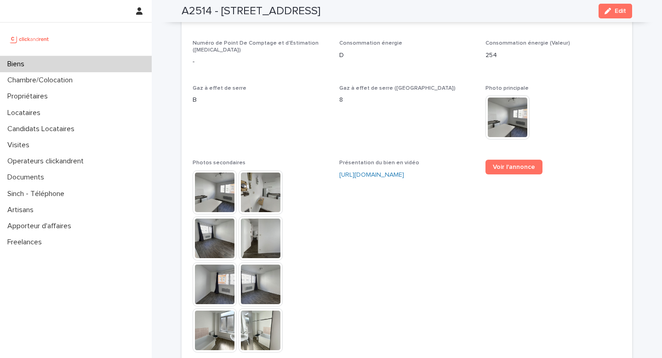
click at [510, 137] on div "**********" at bounding box center [407, 11] width 429 height 923
click at [510, 164] on span "Voir l'annonce" at bounding box center [514, 167] width 42 height 6
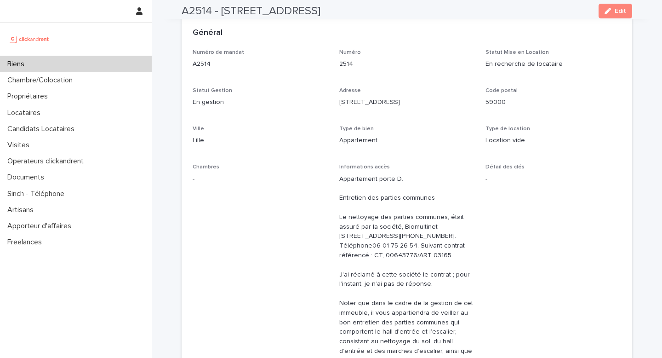
scroll to position [0, 0]
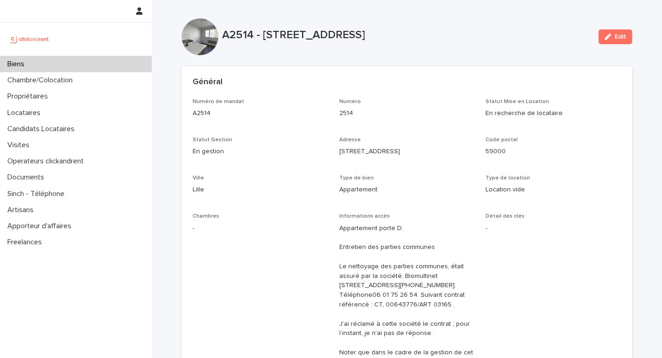
click at [323, 80] on div "Général" at bounding box center [405, 82] width 425 height 10
click at [300, 22] on div "A2514 - 5 rue du Marché, Lille 59000 Edit" at bounding box center [407, 36] width 451 height 37
drag, startPoint x: 299, startPoint y: 70, endPoint x: 300, endPoint y: 81, distance: 11.1
click at [299, 70] on div "Général" at bounding box center [407, 82] width 451 height 32
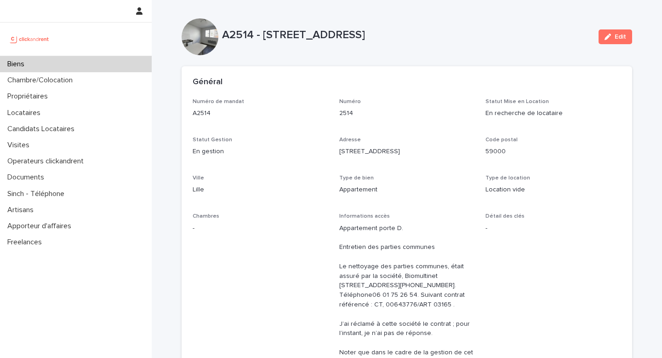
click at [62, 61] on div "Biens" at bounding box center [76, 64] width 152 height 16
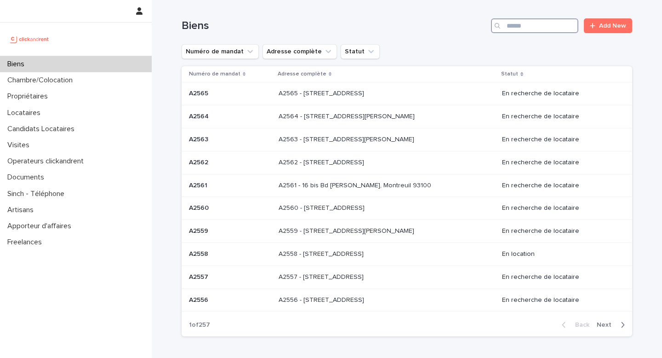
click at [526, 25] on input "Search" at bounding box center [534, 25] width 87 height 15
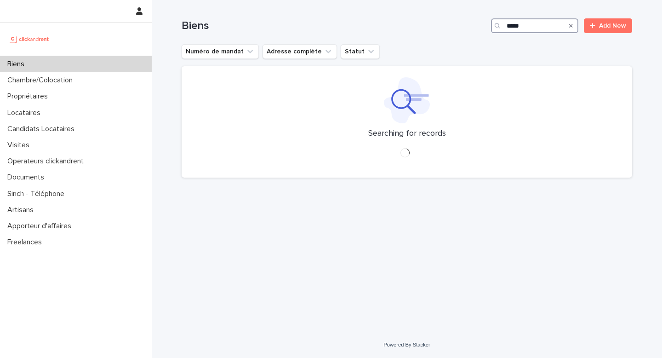
type input "*****"
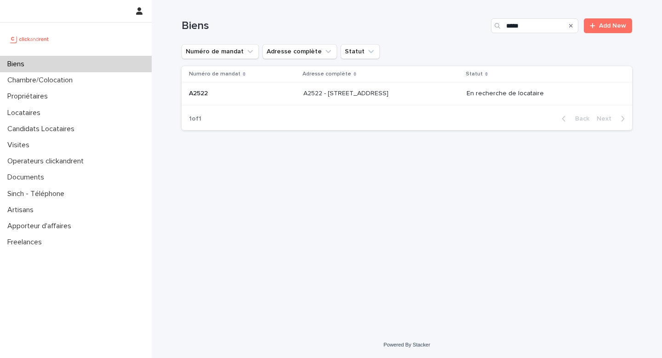
click at [388, 94] on p "A2522 - 122 rue de la Station, Franconville 95130" at bounding box center [346, 93] width 87 height 10
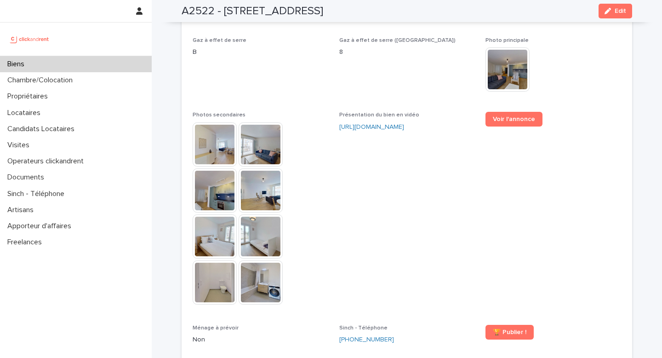
scroll to position [2385, 0]
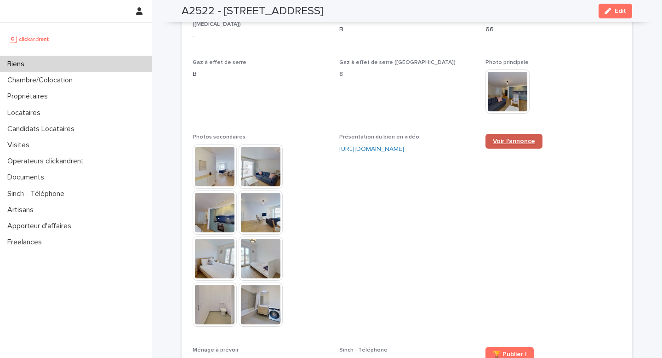
click at [506, 134] on link "Voir l'annonce" at bounding box center [514, 141] width 57 height 15
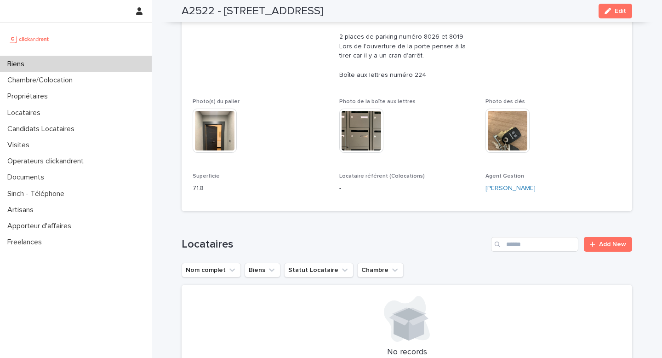
scroll to position [218, 0]
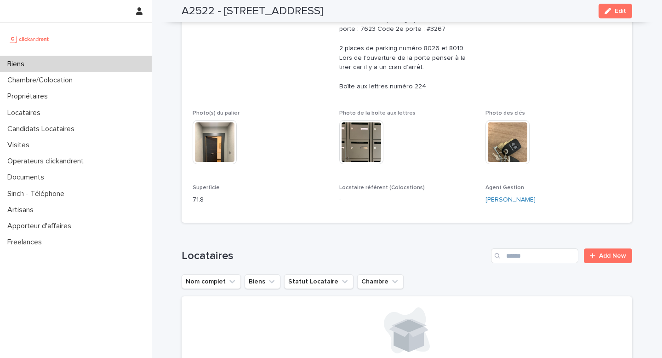
click at [95, 66] on div "Biens" at bounding box center [76, 64] width 152 height 16
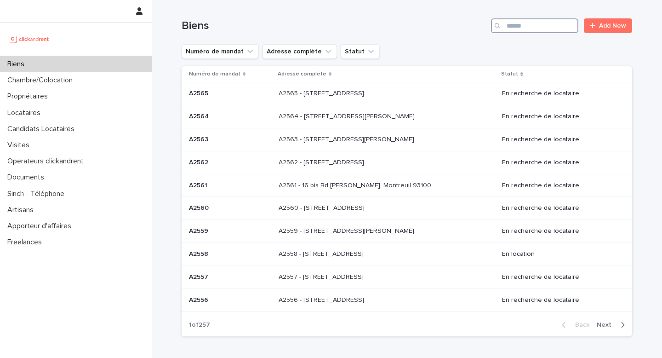
click at [542, 27] on input "Search" at bounding box center [534, 25] width 87 height 15
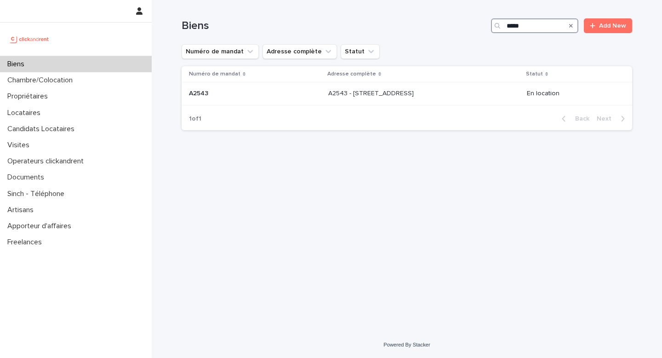
type input "*****"
click at [445, 100] on div "A2543 - 16 rue de Parisii, Cormeilles-en-Parisis 95240 A2543 - 16 rue de Parisi…" at bounding box center [423, 93] width 191 height 15
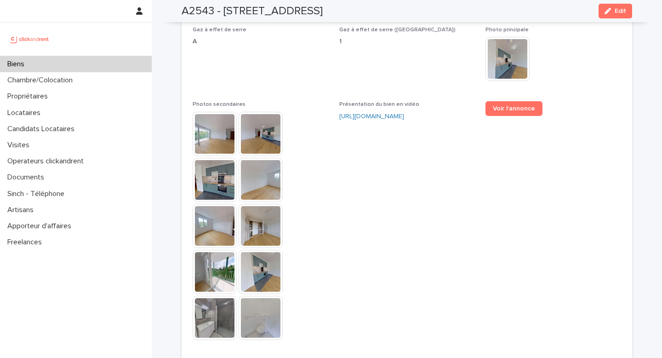
scroll to position [2442, 0]
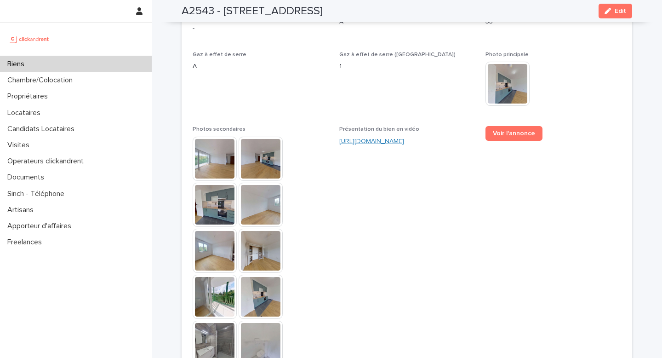
click at [402, 138] on link "https://vimeo.com/1117087520?share=copy" at bounding box center [371, 141] width 65 height 6
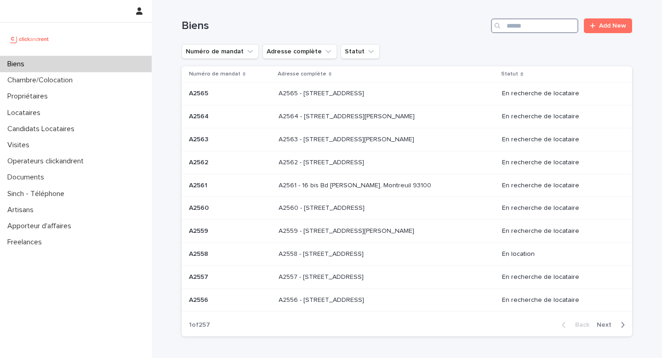
click at [529, 29] on input "Search" at bounding box center [534, 25] width 87 height 15
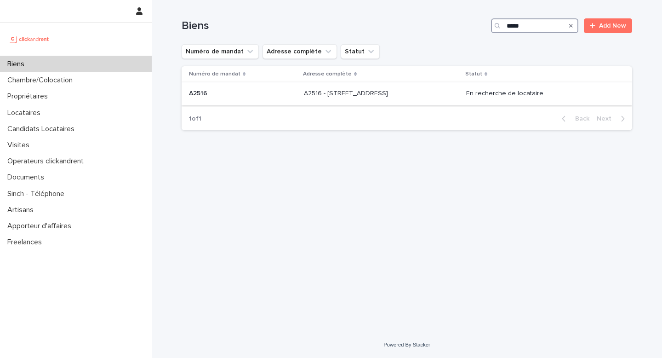
type input "*****"
click at [357, 91] on p "A2516 - [STREET_ADDRESS]" at bounding box center [347, 93] width 86 height 10
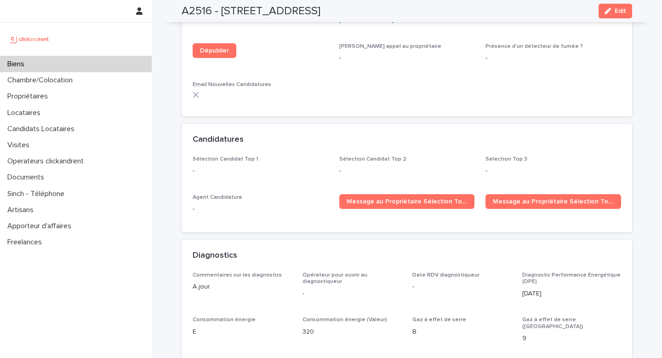
scroll to position [2622, 0]
click at [584, 156] on p "Selection Top 3" at bounding box center [554, 159] width 136 height 6
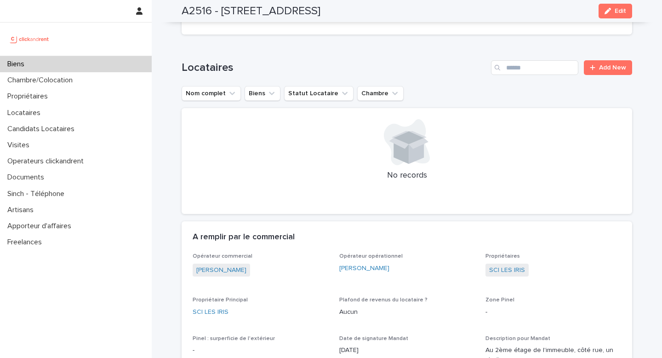
scroll to position [0, 0]
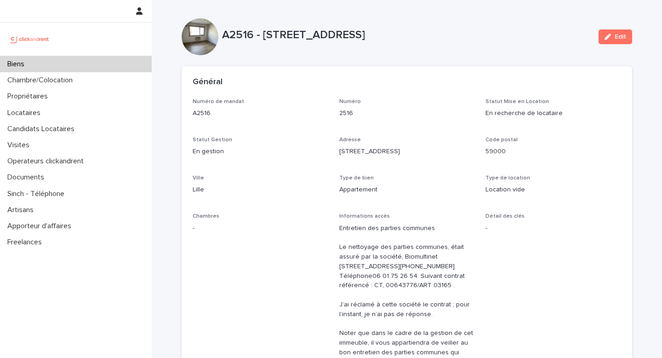
click at [33, 64] on div "Biens" at bounding box center [76, 64] width 152 height 16
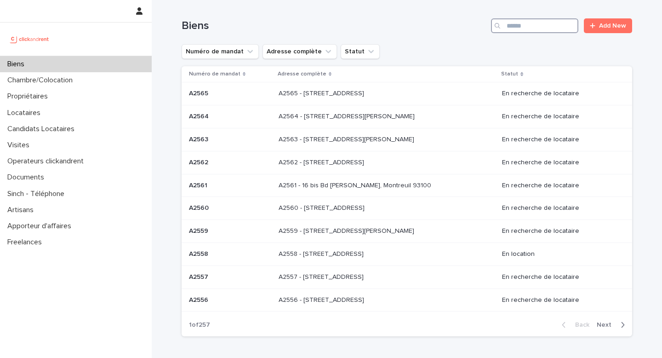
click at [532, 27] on input "Search" at bounding box center [534, 25] width 87 height 15
paste input "*****"
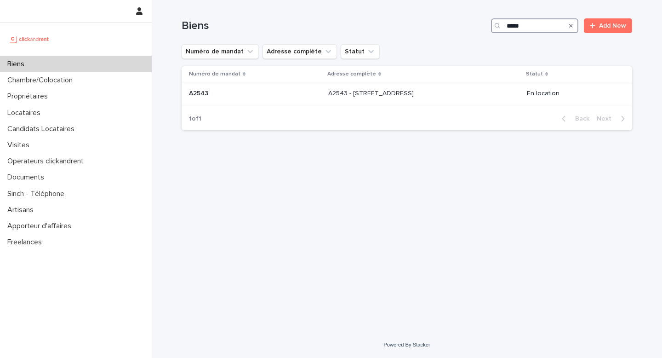
drag, startPoint x: 545, startPoint y: 28, endPoint x: 439, endPoint y: 23, distance: 106.3
click at [438, 23] on div "Biens ***** Add New" at bounding box center [407, 25] width 451 height 15
paste input "Search"
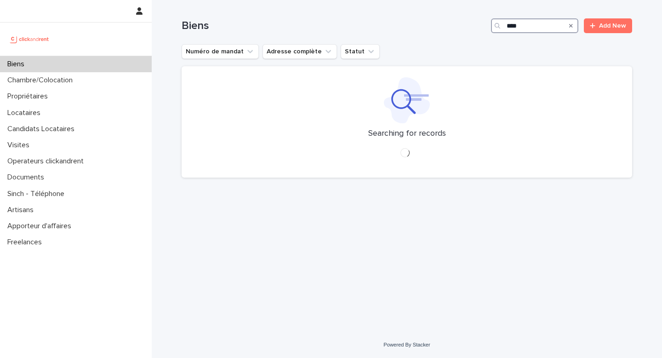
type input "****"
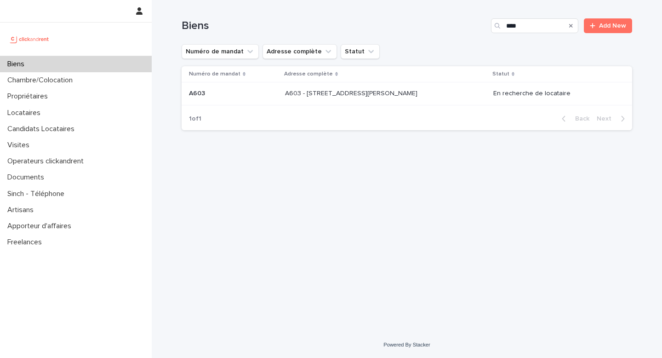
click at [399, 97] on p "A603 - 8 rue Yvan Tourgueneff, Bougival 78380" at bounding box center [352, 93] width 134 height 10
